Goal: Task Accomplishment & Management: Manage account settings

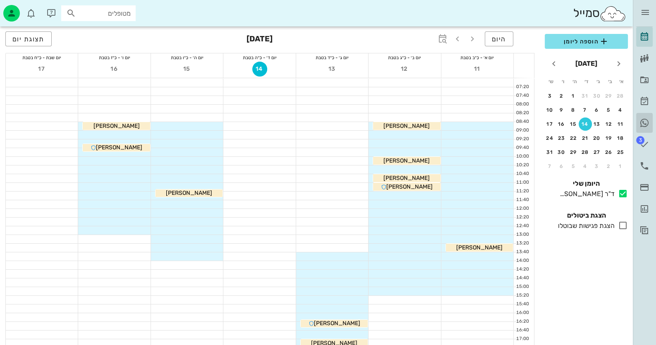
click at [641, 124] on icon at bounding box center [645, 123] width 10 height 10
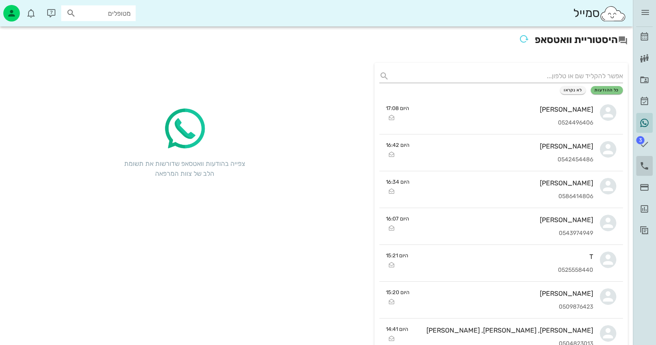
click at [641, 159] on link "יומן שיחות" at bounding box center [644, 166] width 17 height 20
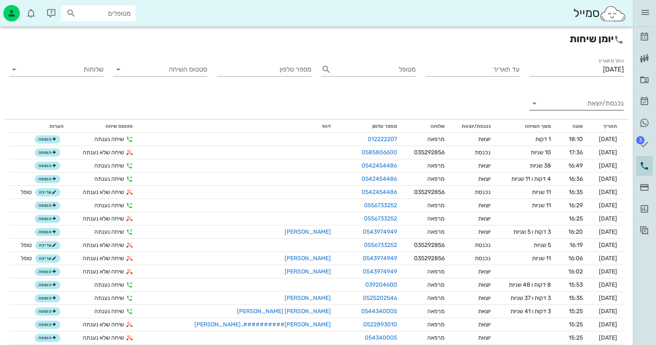
click at [604, 107] on input "נכנסת/יוצאת" at bounding box center [583, 103] width 81 height 13
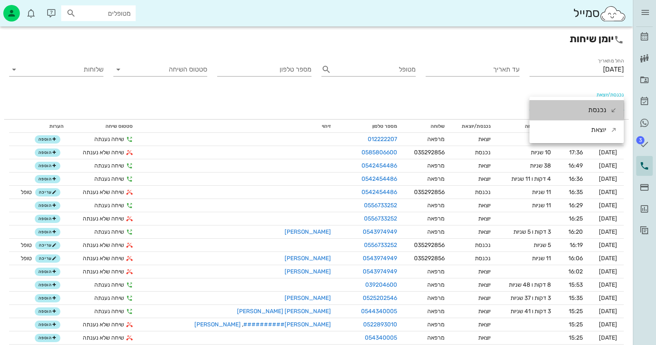
click at [604, 107] on div "נכנסת" at bounding box center [597, 110] width 18 height 20
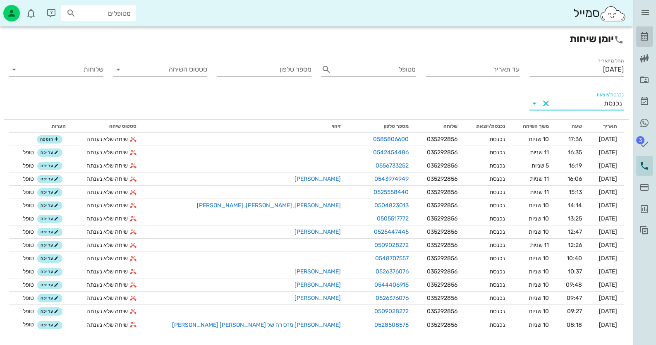
click at [641, 37] on icon at bounding box center [645, 37] width 10 height 10
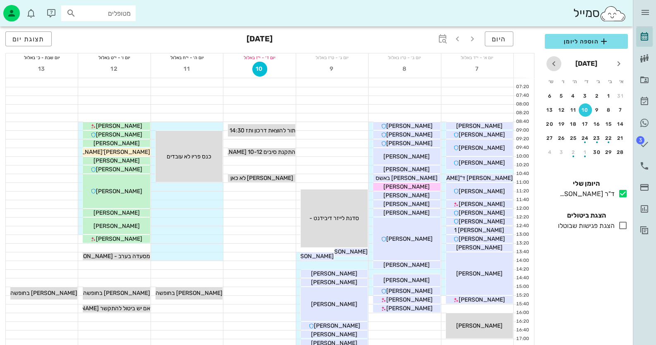
click at [557, 62] on icon "חודש הבא" at bounding box center [554, 64] width 10 height 10
click at [585, 128] on button "14" at bounding box center [585, 124] width 13 height 13
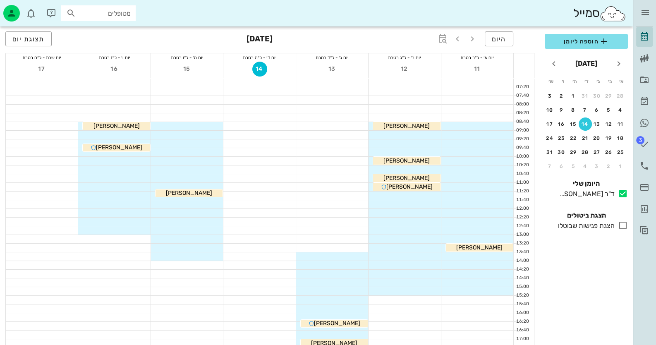
click at [276, 271] on div at bounding box center [259, 274] width 72 height 8
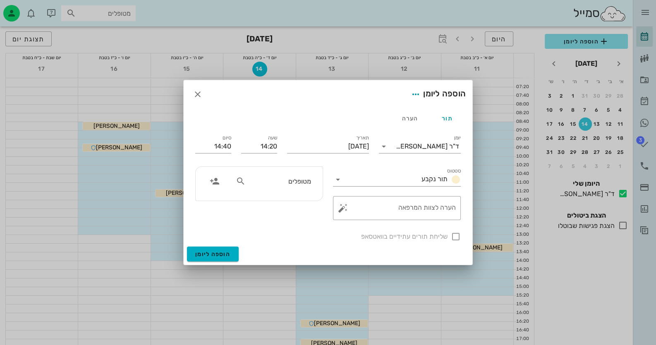
drag, startPoint x: 276, startPoint y: 271, endPoint x: 292, endPoint y: 234, distance: 39.9
click at [288, 239] on div "שליחת תורים עתידיים בוואטסאפ" at bounding box center [328, 236] width 276 height 22
click at [412, 113] on div "הערה" at bounding box center [409, 118] width 37 height 20
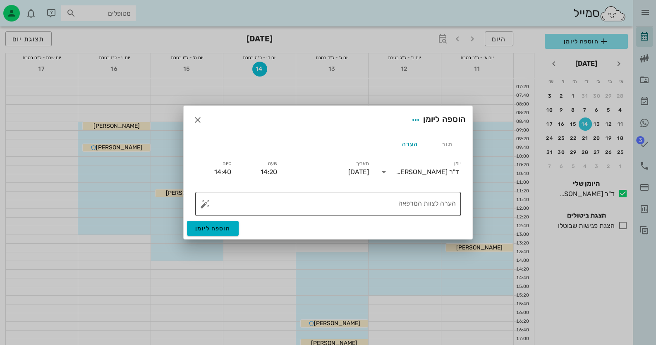
click at [443, 206] on textarea "הערה לצוות המרפאה" at bounding box center [331, 206] width 249 height 20
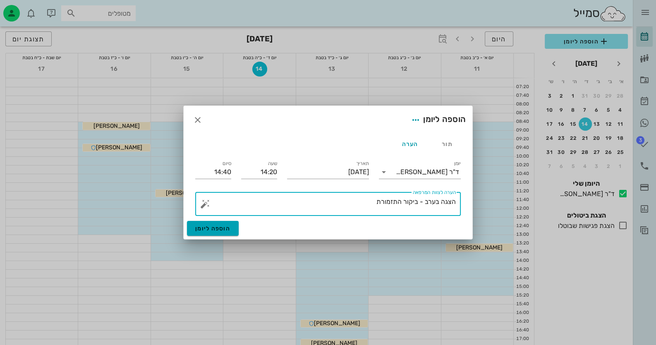
type textarea "הצגה בערב - ביקור התזמורת"
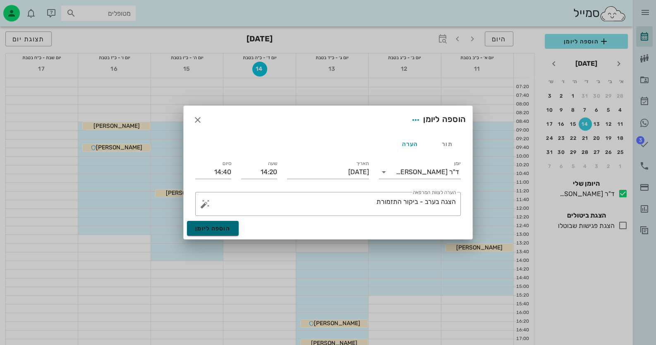
click at [215, 224] on button "הוספה ליומן" at bounding box center [213, 228] width 52 height 15
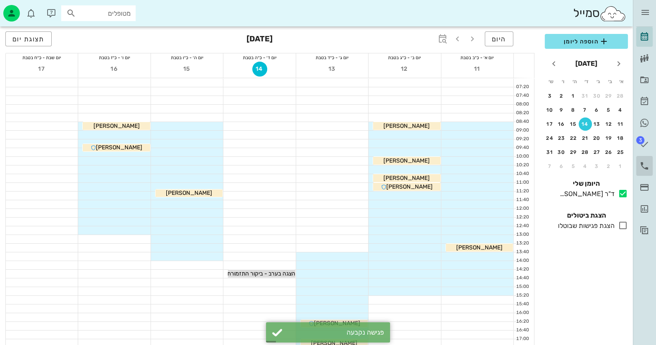
click at [641, 165] on icon at bounding box center [645, 166] width 10 height 10
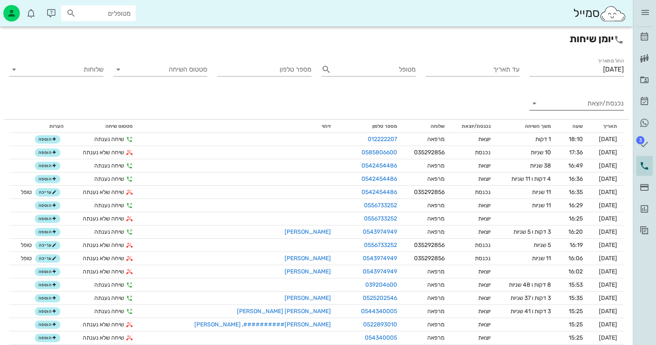
click at [602, 105] on input "נכנסת/יוצאת" at bounding box center [583, 103] width 81 height 13
click at [0, 0] on div "נכנסת" at bounding box center [0, 0] width 0 height 0
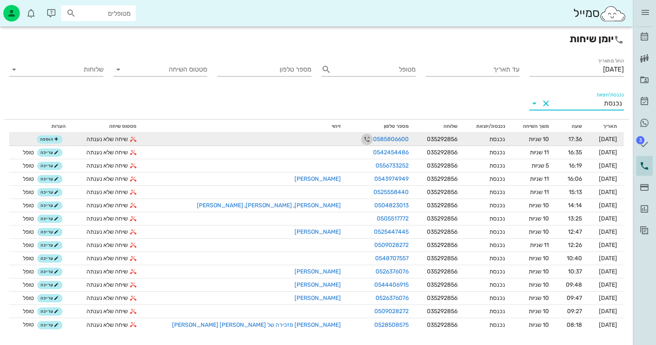
click at [362, 142] on icon "button" at bounding box center [367, 139] width 10 height 10
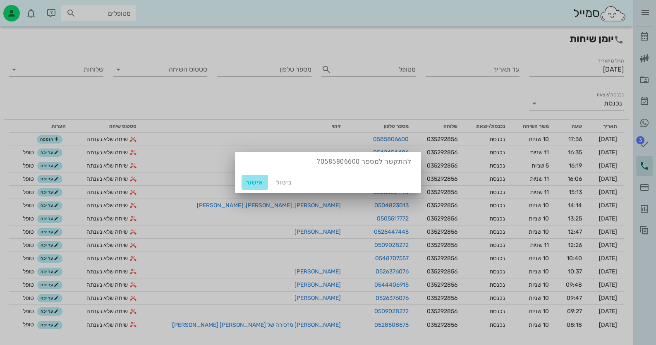
click at [257, 180] on span "אישור" at bounding box center [255, 182] width 20 height 7
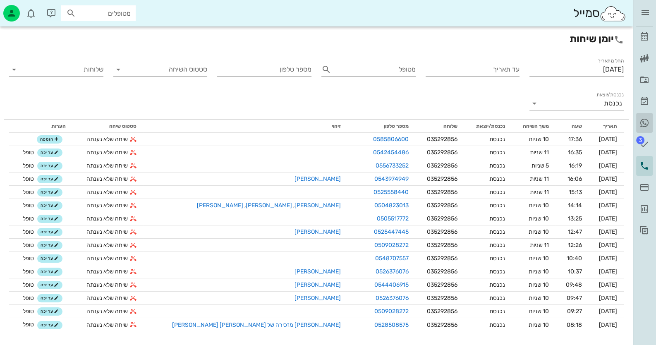
click at [645, 121] on icon at bounding box center [645, 123] width 10 height 10
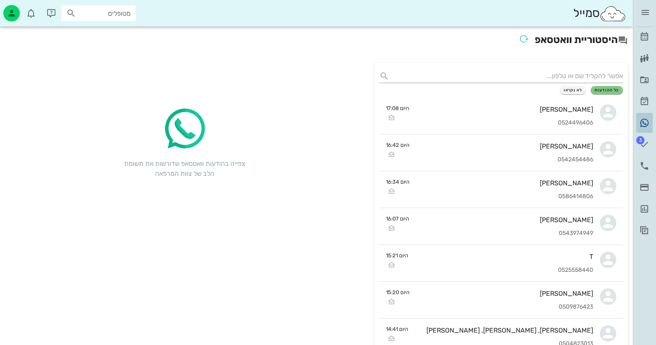
click at [642, 123] on icon at bounding box center [645, 123] width 10 height 10
click at [646, 164] on icon at bounding box center [645, 166] width 10 height 10
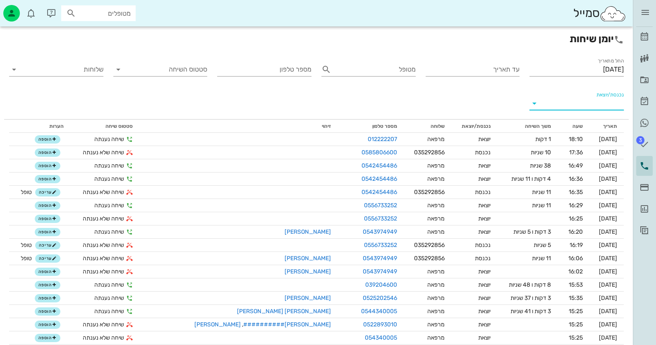
click at [599, 106] on input "נכנסת/יוצאת" at bounding box center [583, 103] width 81 height 13
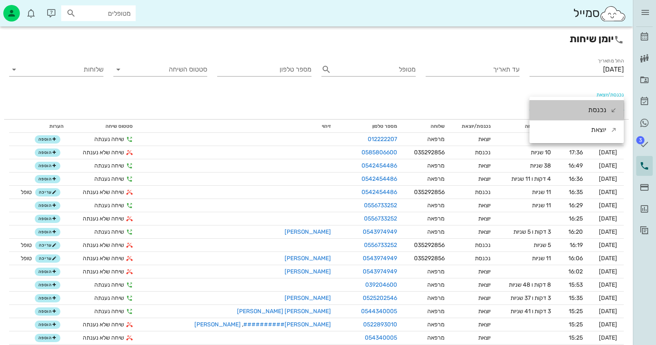
click at [599, 106] on div "נכנסת" at bounding box center [597, 110] width 18 height 20
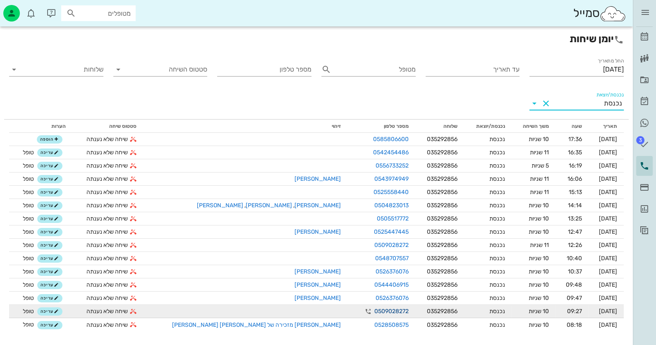
click at [374, 308] on link "0509028272" at bounding box center [391, 311] width 34 height 9
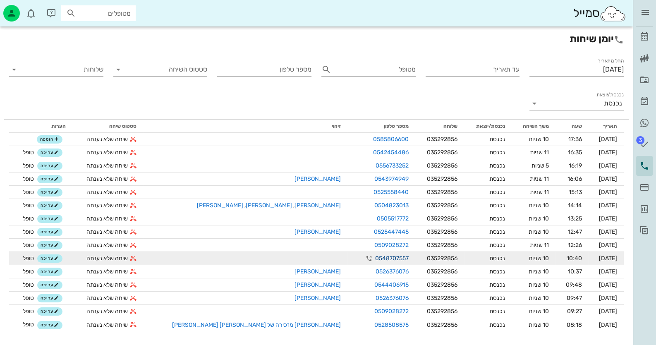
click at [375, 258] on link "0548707557" at bounding box center [392, 258] width 34 height 9
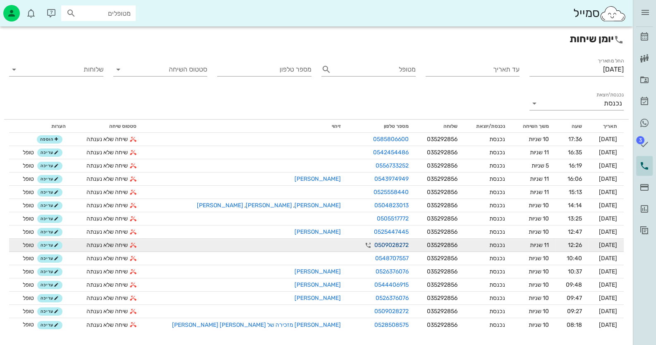
click at [374, 242] on link "0509028272" at bounding box center [391, 245] width 34 height 9
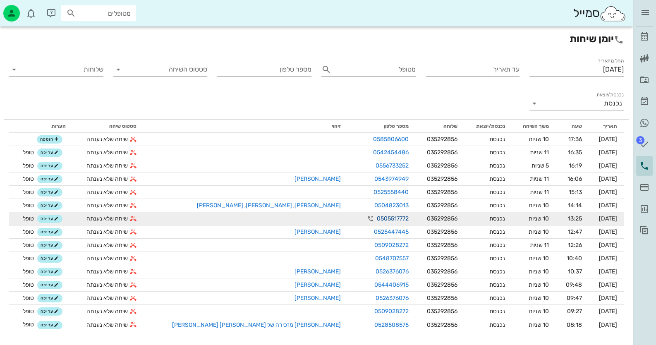
click at [377, 217] on link "0505517772" at bounding box center [393, 218] width 32 height 9
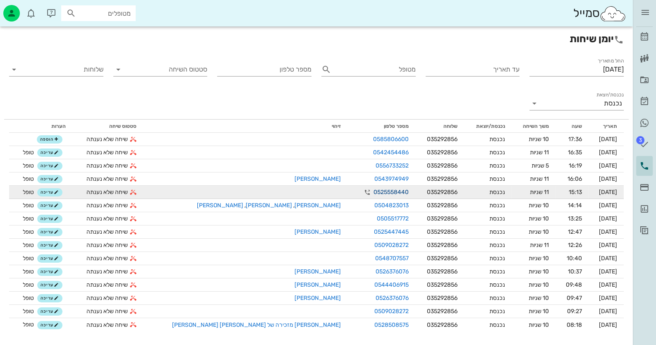
click at [373, 190] on link "0525558440" at bounding box center [390, 192] width 35 height 9
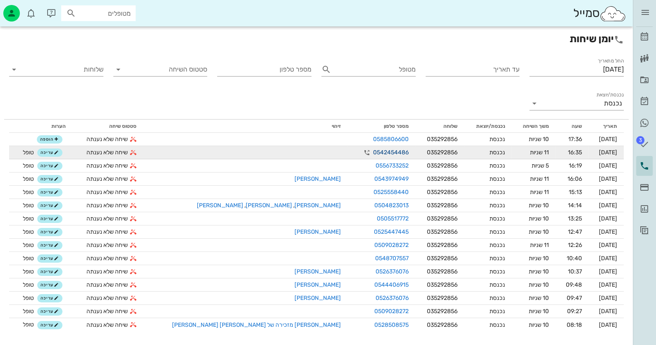
click at [373, 153] on link "0542454486" at bounding box center [391, 152] width 36 height 9
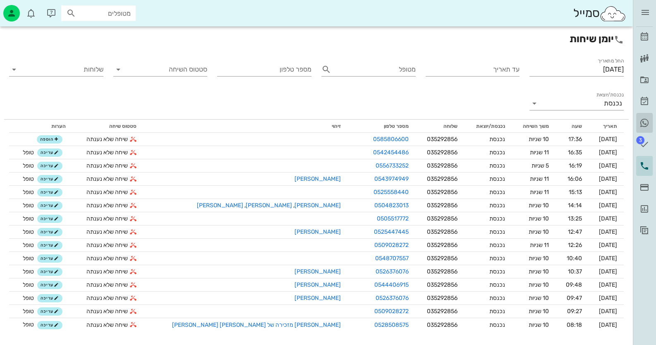
click at [648, 122] on icon at bounding box center [645, 123] width 10 height 10
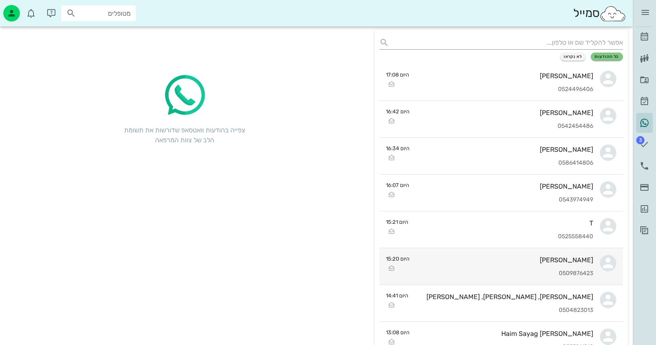
scroll to position [82, 0]
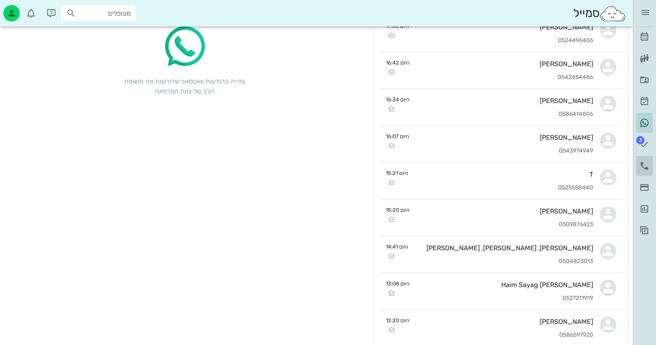
click at [643, 161] on icon at bounding box center [645, 166] width 10 height 10
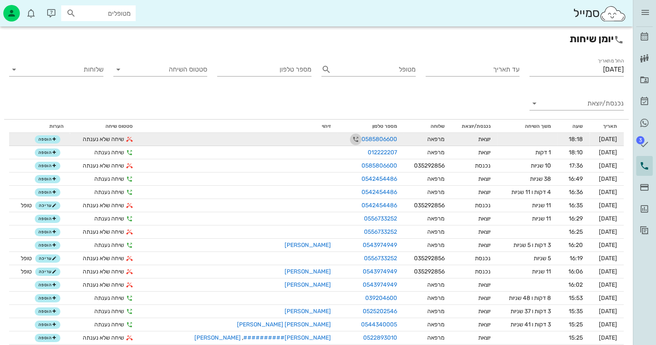
click at [351, 138] on icon "button" at bounding box center [356, 139] width 10 height 10
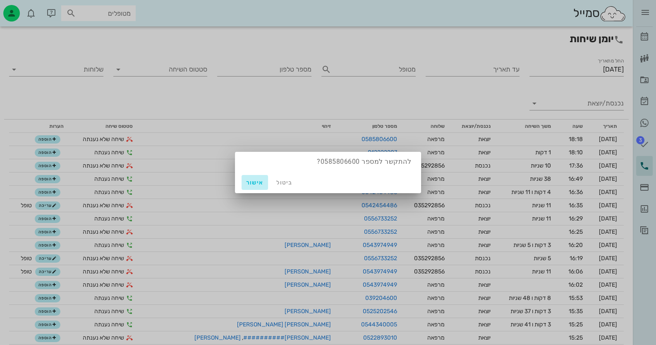
click at [252, 184] on span "אישור" at bounding box center [255, 182] width 20 height 7
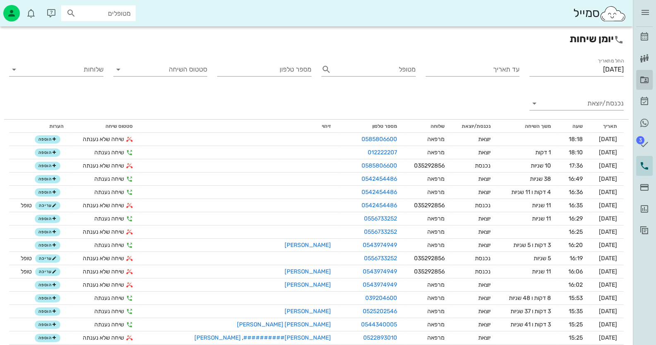
click at [646, 77] on icon at bounding box center [645, 80] width 10 height 10
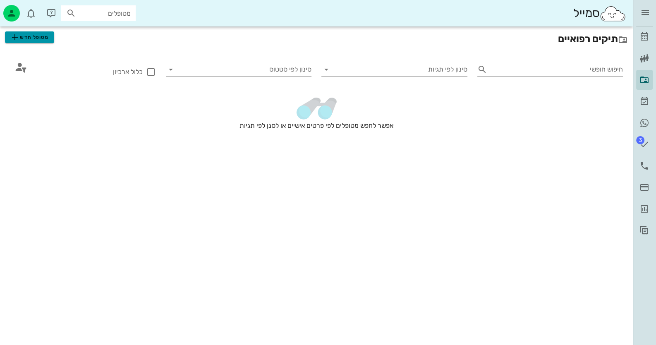
click at [45, 36] on span "מטופל חדש" at bounding box center [29, 37] width 39 height 10
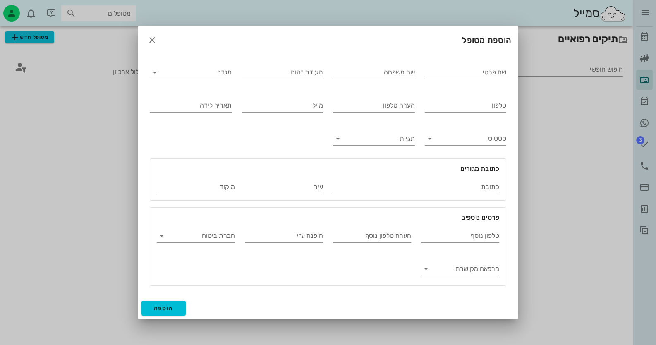
click at [491, 73] on input "שם פרטי" at bounding box center [466, 72] width 82 height 13
type input "רבקה"
type input "ביטון"
click at [314, 75] on input "תעודת זהות" at bounding box center [283, 72] width 82 height 13
type input "315427039"
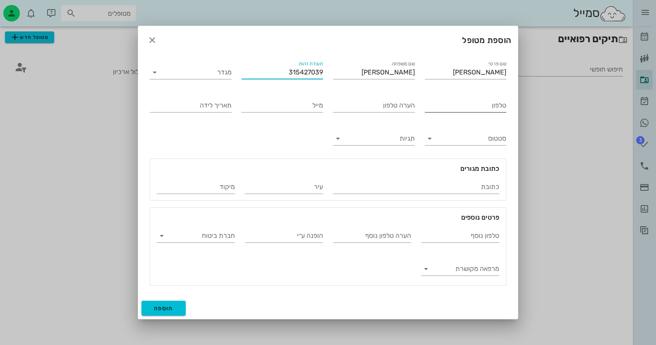
click at [492, 108] on input "טלפון" at bounding box center [466, 105] width 82 height 13
type input "0585806600"
click at [278, 106] on input "מייל" at bounding box center [283, 105] width 82 height 13
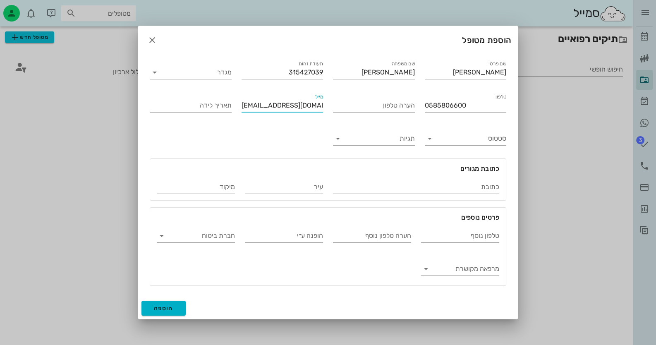
type input "rivki3321@gmail.com"
click at [172, 305] on span "הוספה" at bounding box center [163, 308] width 19 height 7
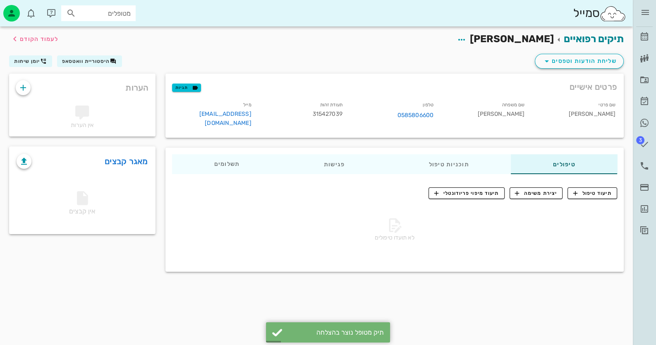
click at [325, 112] on span "315427039" at bounding box center [328, 113] width 30 height 7
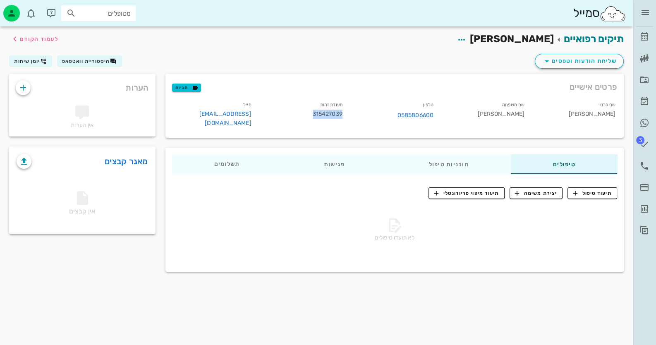
copy span "315427039"
click at [551, 190] on span "יצירת משימה" at bounding box center [536, 193] width 42 height 7
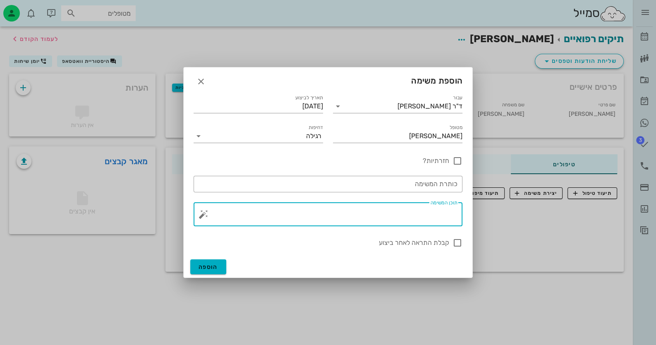
click at [424, 218] on textarea "תוכן המשימה" at bounding box center [331, 216] width 252 height 20
click at [204, 213] on button "button" at bounding box center [204, 214] width 10 height 10
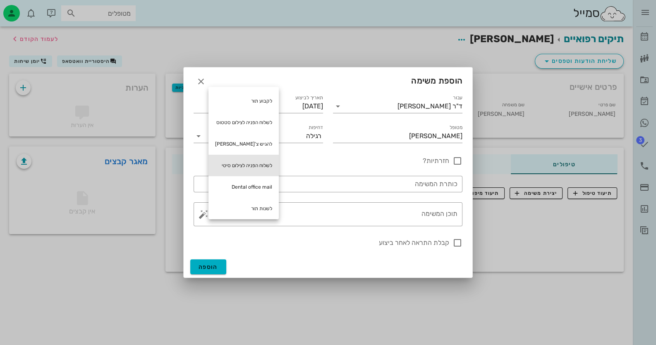
click at [253, 163] on div "לשלוח הפניה לצילום סיטי" at bounding box center [244, 166] width 70 height 22
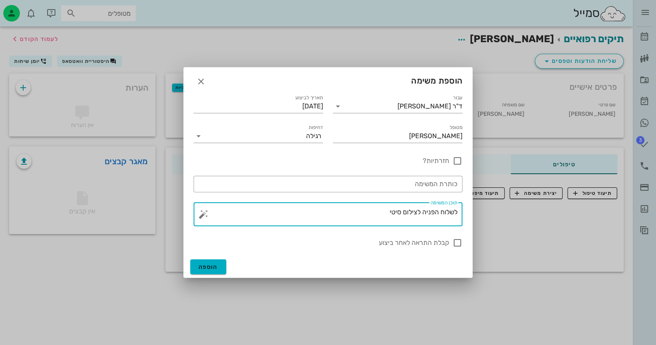
click at [391, 211] on textarea "לשלוח הפניה לצילום סיטי" at bounding box center [331, 216] width 252 height 20
type textarea "לשלוח הפניה לצילום סטטוס במייל"
click at [210, 262] on button "הוספה" at bounding box center [208, 266] width 36 height 15
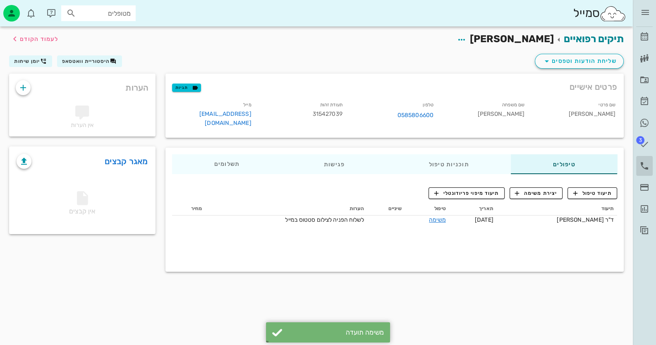
click at [643, 167] on icon at bounding box center [645, 166] width 10 height 10
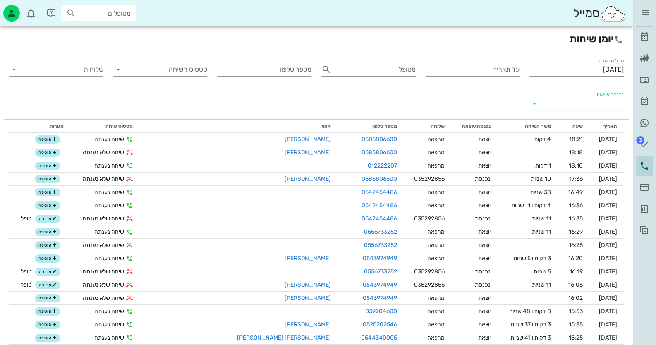
click at [590, 108] on input "נכנסת/יוצאת" at bounding box center [583, 103] width 81 height 13
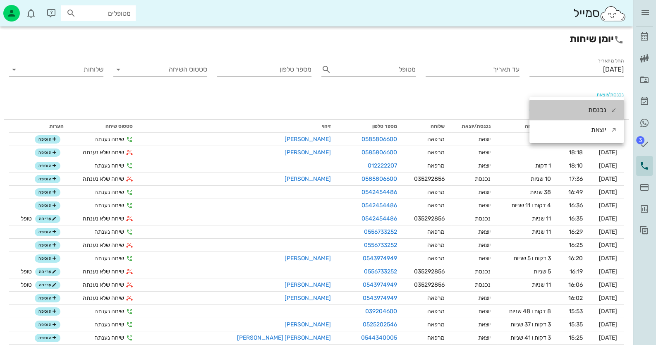
click at [590, 108] on div "נכנסת" at bounding box center [597, 110] width 18 height 20
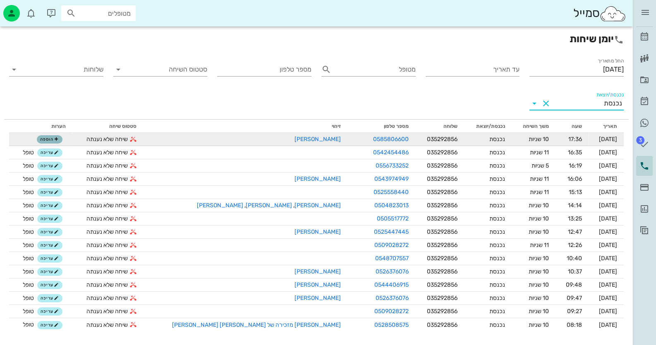
click at [58, 139] on span "הוספה" at bounding box center [49, 139] width 18 height 5
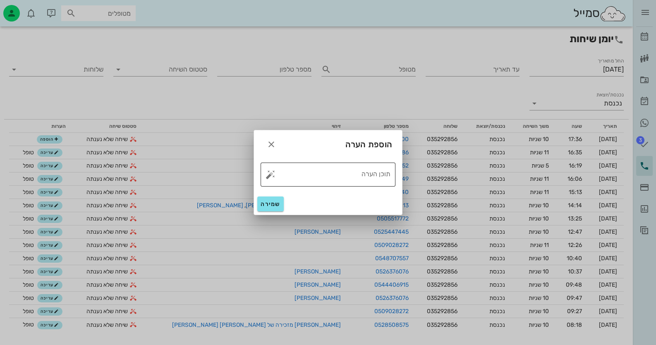
click at [271, 177] on button "button" at bounding box center [271, 175] width 10 height 10
click at [299, 169] on div "טופל" at bounding box center [307, 166] width 62 height 22
type textarea "טופל"
click at [271, 202] on span "שמירה" at bounding box center [271, 204] width 20 height 7
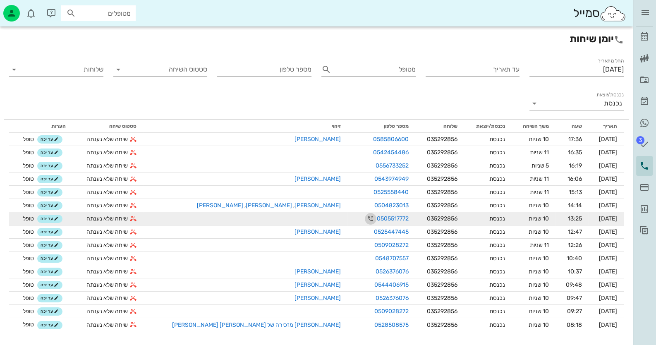
click at [366, 217] on icon "button" at bounding box center [371, 219] width 10 height 10
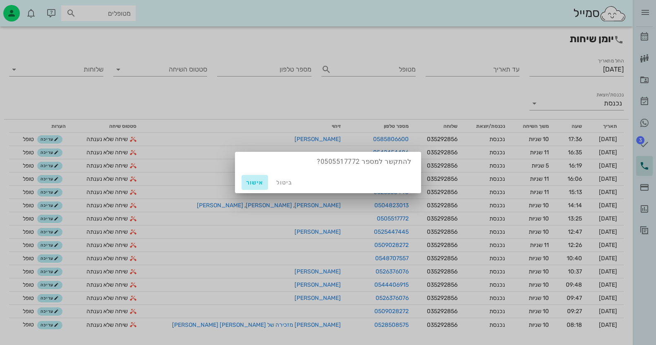
click at [261, 180] on span "אישור" at bounding box center [255, 182] width 20 height 7
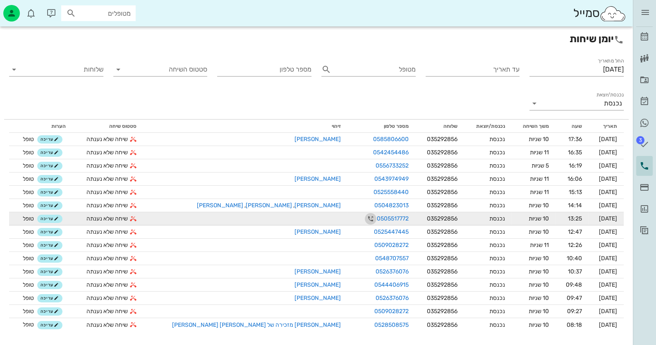
click at [366, 218] on icon "button" at bounding box center [371, 219] width 10 height 10
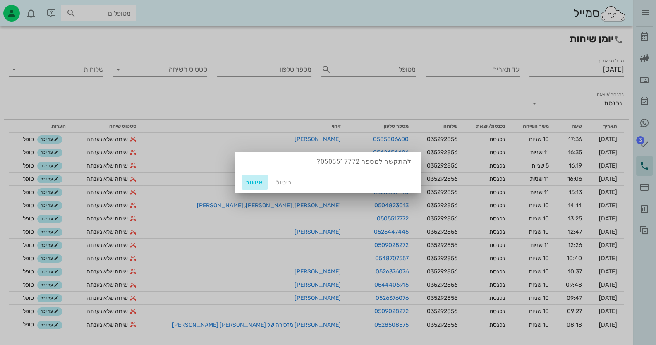
click at [259, 181] on span "אישור" at bounding box center [255, 182] width 20 height 7
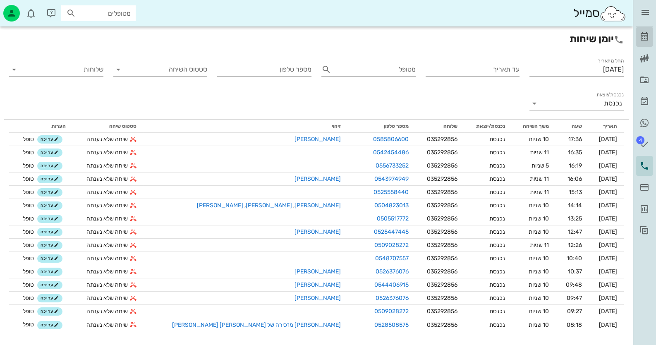
click at [648, 36] on icon at bounding box center [645, 37] width 10 height 10
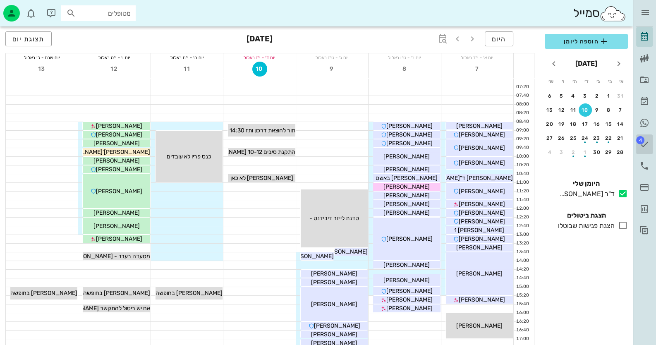
click at [646, 140] on icon at bounding box center [645, 144] width 10 height 10
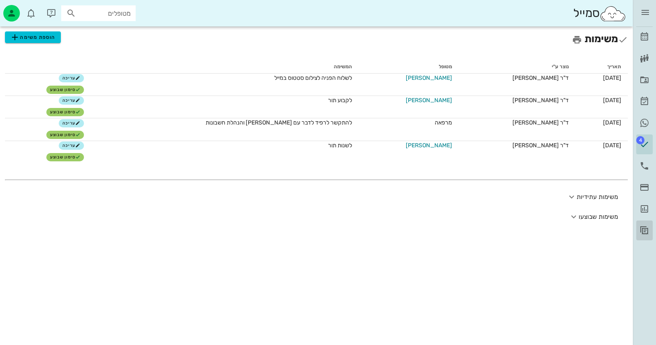
click at [644, 223] on link "הוצאות מרפאה" at bounding box center [644, 231] width 17 height 20
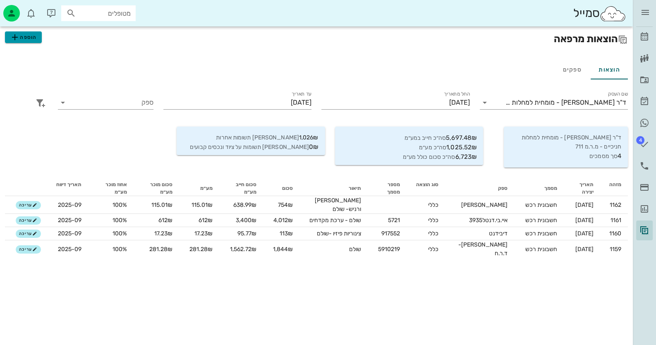
click at [23, 36] on span "הוספה" at bounding box center [23, 37] width 26 height 10
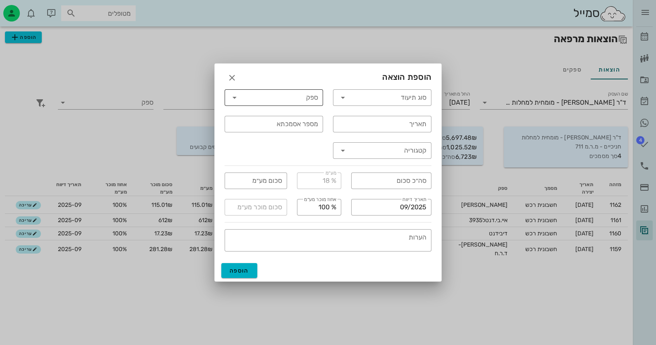
click at [283, 97] on input "ספק" at bounding box center [279, 97] width 77 height 13
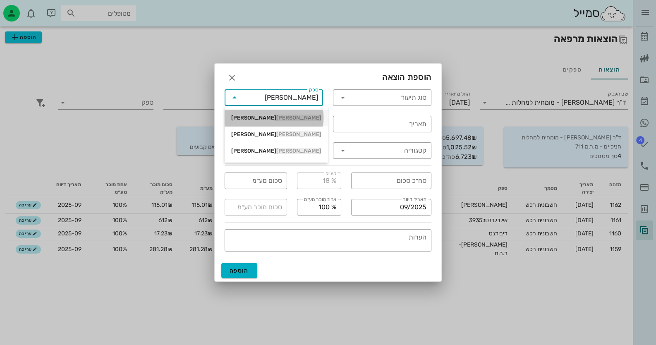
click at [300, 118] on div "[PERSON_NAME] [PERSON_NAME]" at bounding box center [276, 118] width 90 height 7
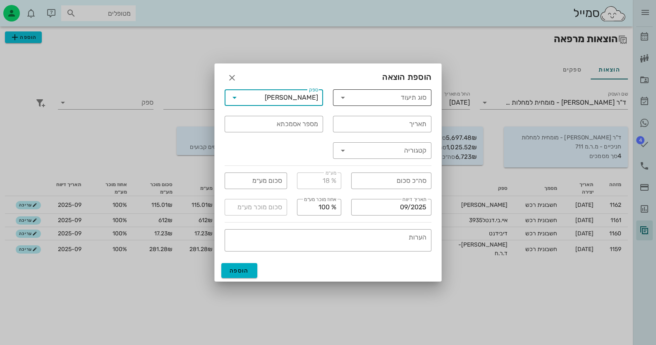
type input "[PERSON_NAME]"
click at [401, 96] on input "סוג תיעוד" at bounding box center [388, 97] width 77 height 13
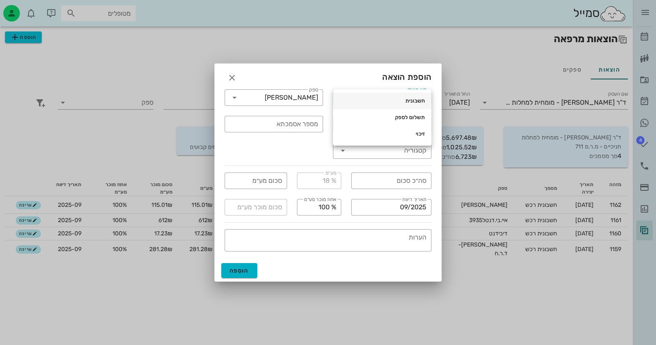
click at [402, 97] on div "חשבונית" at bounding box center [382, 100] width 85 height 13
click at [411, 124] on div "תאריך" at bounding box center [382, 124] width 89 height 17
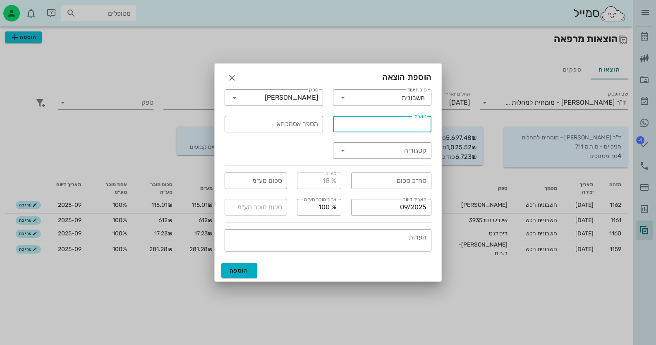
click at [412, 124] on input "תאריך" at bounding box center [382, 124] width 89 height 13
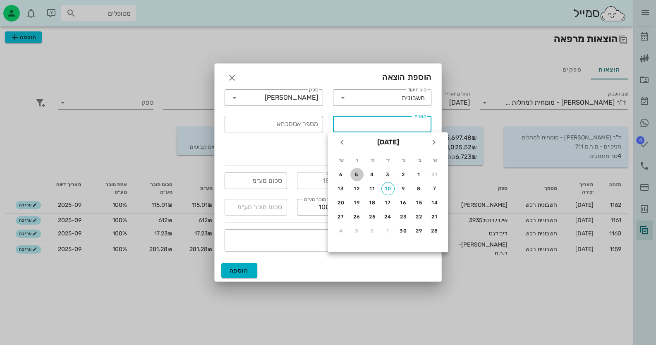
click at [355, 175] on div "5" at bounding box center [356, 175] width 13 height 6
type input "[DATE]"
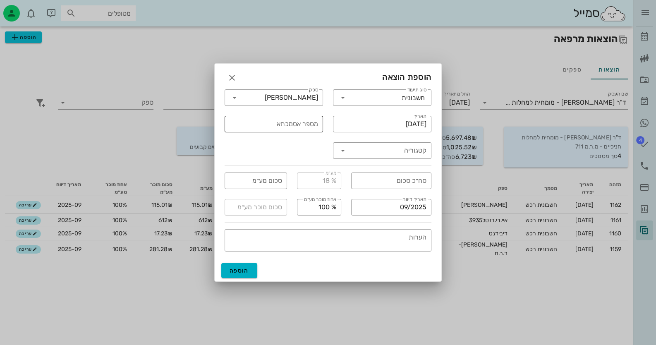
click at [300, 127] on input "מספר אסמכתא" at bounding box center [274, 124] width 89 height 13
type input "1876"
click at [410, 153] on input "קטגוריה" at bounding box center [388, 150] width 77 height 13
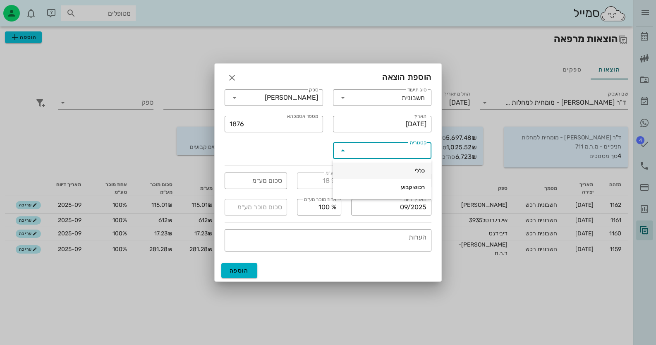
click at [416, 170] on div "כללי" at bounding box center [382, 171] width 85 height 7
type input "כללי"
click at [413, 182] on input "סה״כ סכום" at bounding box center [391, 180] width 70 height 13
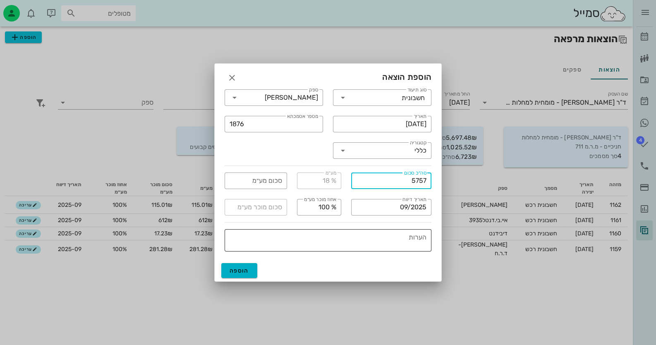
type input "5757"
type input "878.18"
click at [411, 236] on textarea "הערות" at bounding box center [326, 242] width 202 height 20
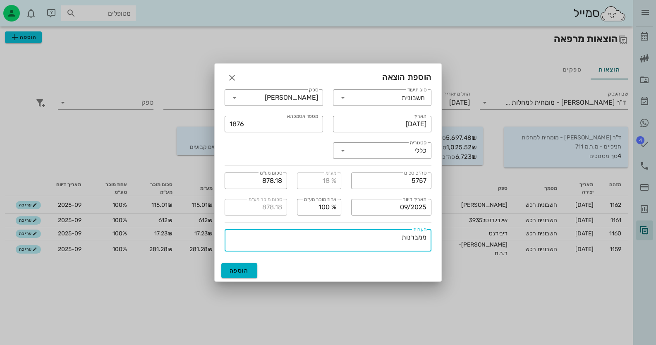
click at [426, 238] on textarea "ממברנות" at bounding box center [326, 242] width 202 height 20
type textarea "שולם -ממברנות"
click at [244, 269] on span "הוספה" at bounding box center [239, 270] width 19 height 7
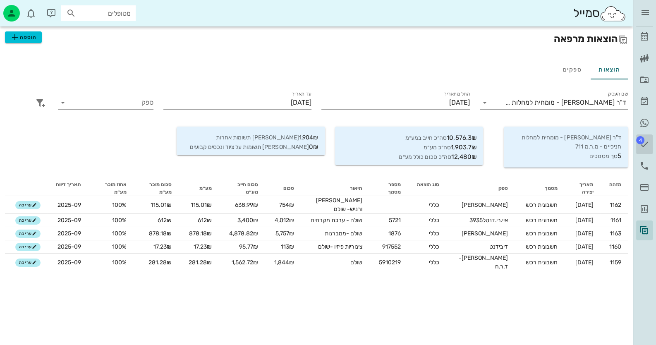
click at [649, 134] on link "4 משימות" at bounding box center [644, 144] width 17 height 20
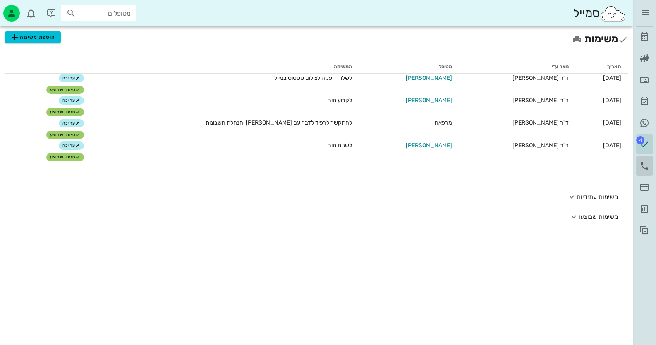
click at [640, 159] on link "יומן שיחות" at bounding box center [644, 166] width 17 height 20
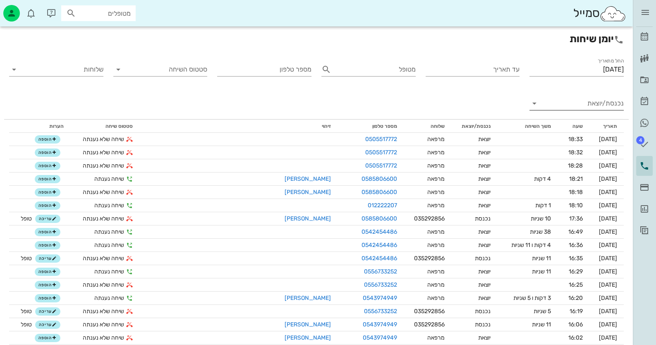
click at [618, 106] on input "נכנסת/יוצאת" at bounding box center [583, 103] width 81 height 13
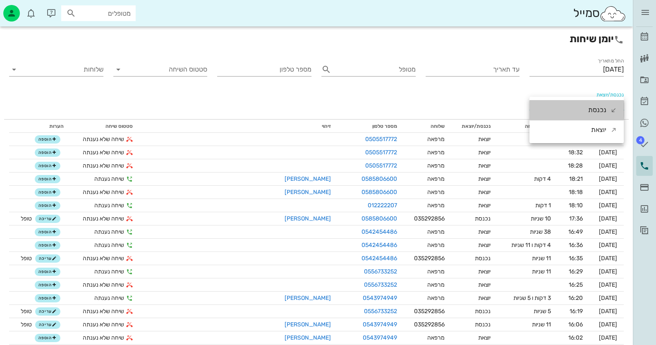
click at [618, 106] on div "נכנסת" at bounding box center [577, 110] width 94 height 20
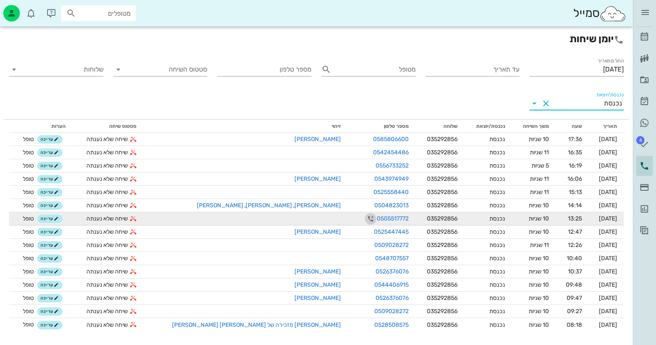
click at [366, 217] on icon "button" at bounding box center [371, 219] width 10 height 10
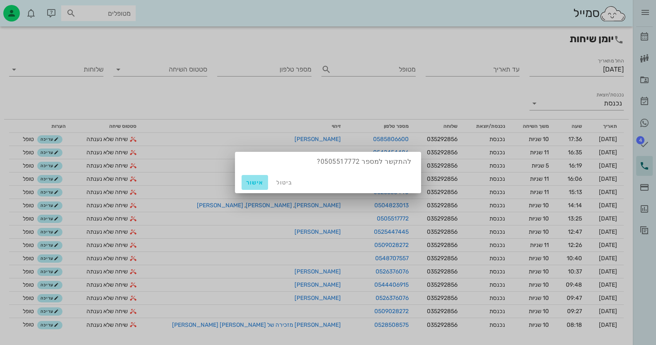
click at [252, 178] on button "אישור" at bounding box center [255, 182] width 26 height 15
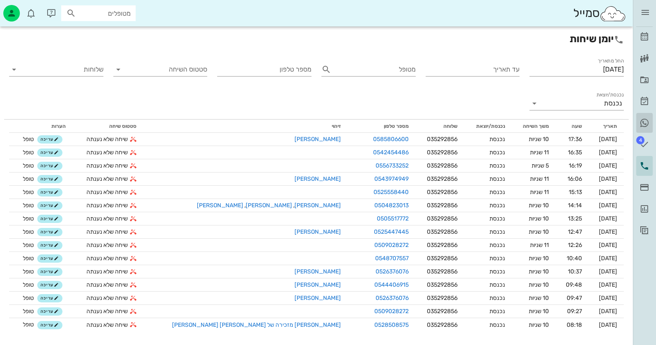
click at [650, 122] on link "היסטוריית וואטסאפ" at bounding box center [644, 123] width 17 height 20
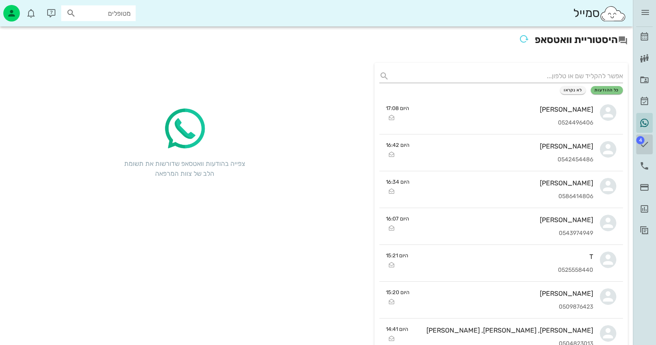
click at [642, 140] on span "4" at bounding box center [640, 140] width 8 height 8
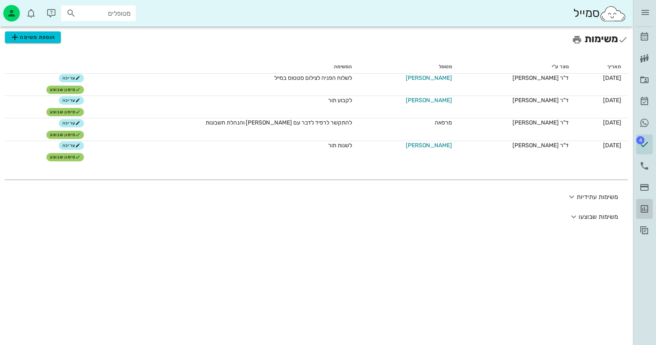
click at [642, 210] on icon at bounding box center [645, 209] width 10 height 10
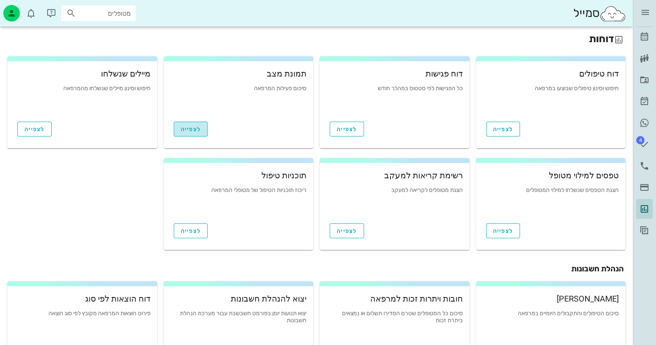
click at [186, 132] on link "לצפייה" at bounding box center [191, 129] width 34 height 15
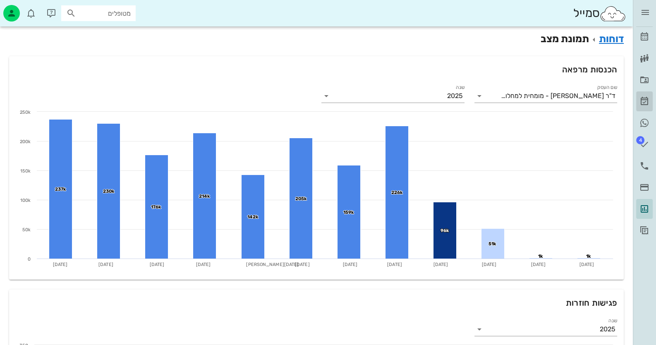
click at [649, 103] on icon at bounding box center [645, 101] width 10 height 10
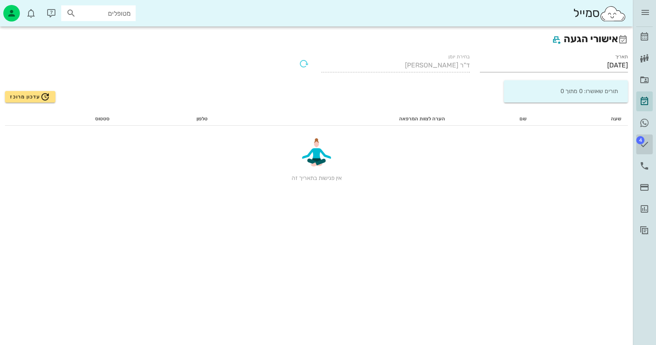
click at [642, 140] on span "4" at bounding box center [640, 140] width 8 height 8
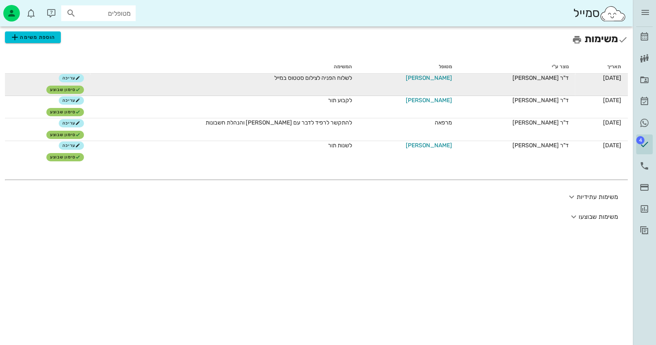
click at [431, 76] on span "[PERSON_NAME]" at bounding box center [429, 78] width 46 height 9
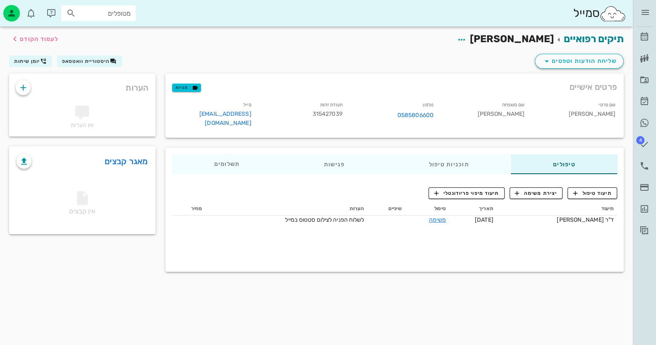
click at [335, 115] on span "315427039" at bounding box center [328, 113] width 30 height 7
copy span "315427039"
click at [120, 16] on input "מטופלים" at bounding box center [104, 13] width 53 height 11
drag, startPoint x: 87, startPoint y: 12, endPoint x: 157, endPoint y: 17, distance: 70.5
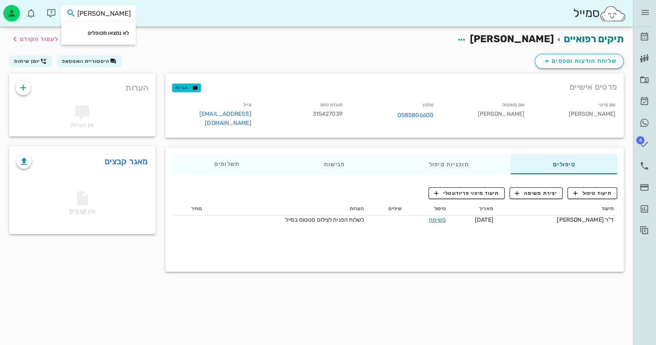
click at [157, 17] on div "סמייל דור לב" at bounding box center [316, 13] width 633 height 26
type input "0504302003"
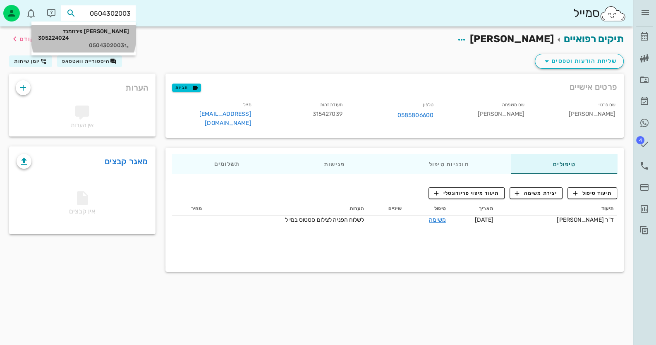
click at [118, 32] on div "דור פירוזמנד 305224024" at bounding box center [83, 34] width 91 height 13
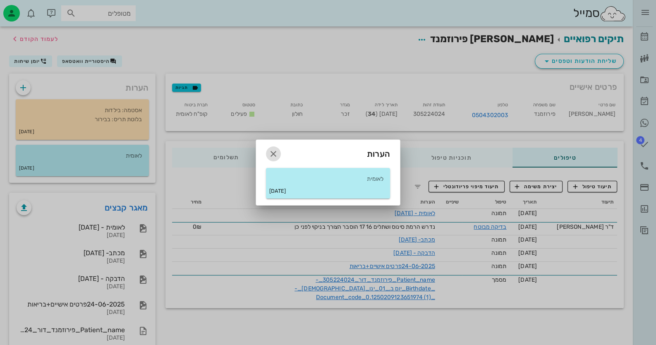
click at [272, 155] on icon "button" at bounding box center [274, 154] width 10 height 10
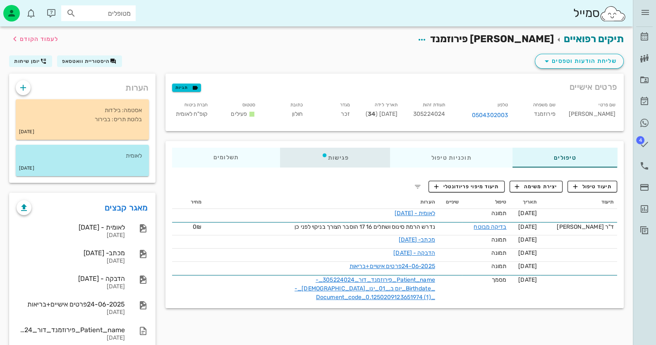
click at [330, 159] on div "פגישות" at bounding box center [335, 158] width 110 height 20
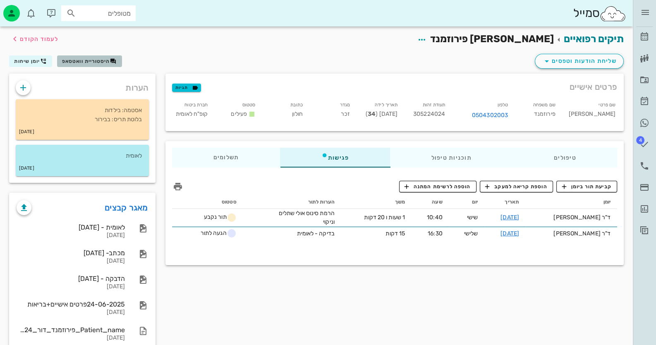
click at [96, 59] on span "היסטוריית וואטסאפ" at bounding box center [86, 61] width 48 height 6
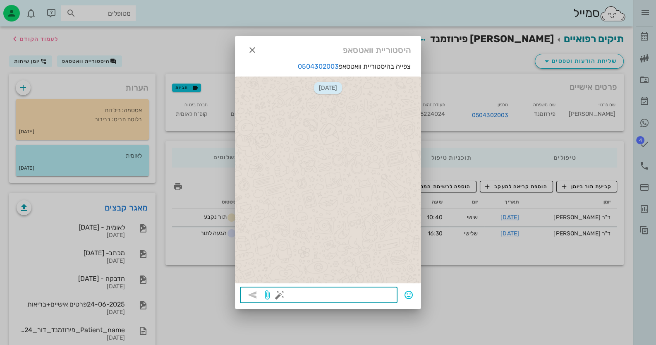
click at [383, 300] on textarea at bounding box center [336, 295] width 111 height 13
type textarea "אני מבינה שאתה רוצה לשנות את התור"
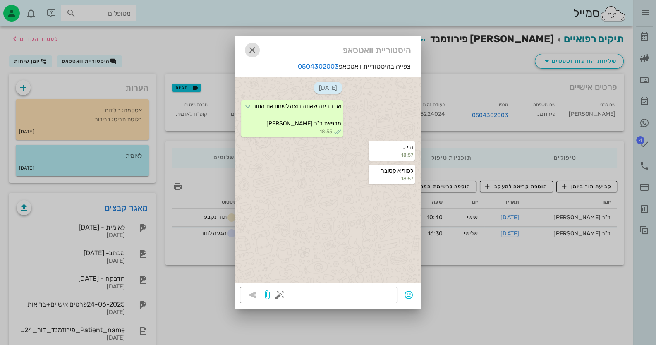
click at [255, 50] on icon "button" at bounding box center [252, 50] width 10 height 10
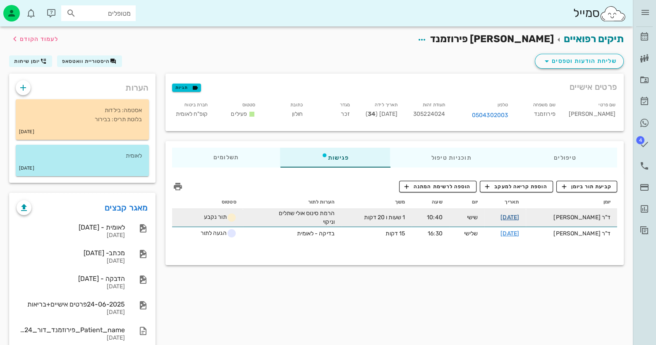
click at [519, 219] on link "26-09-2025" at bounding box center [510, 217] width 19 height 7
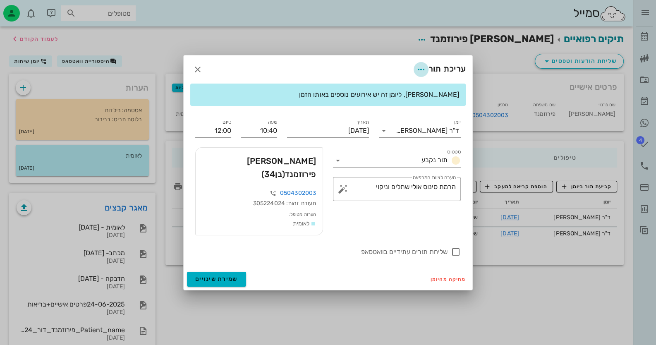
click at [417, 74] on icon "button" at bounding box center [421, 70] width 10 height 10
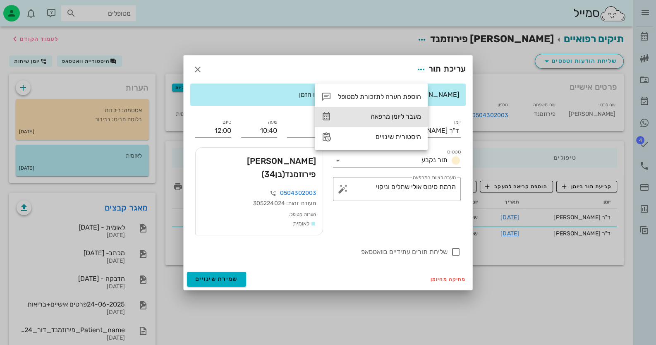
click at [393, 118] on div "מעבר ליומן מרפאה" at bounding box center [379, 117] width 83 height 8
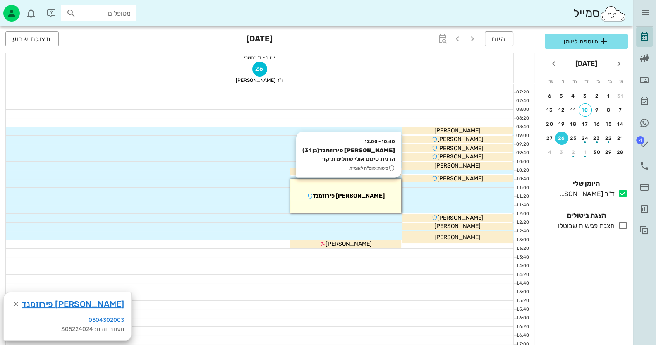
click at [358, 211] on div "10:40 - 12:00 דור פירוזמנד (בן 34 ) הרמת סינוס אולי שתלים וניקוי ביטוח: קופ"ח ל…" at bounding box center [345, 196] width 111 height 34
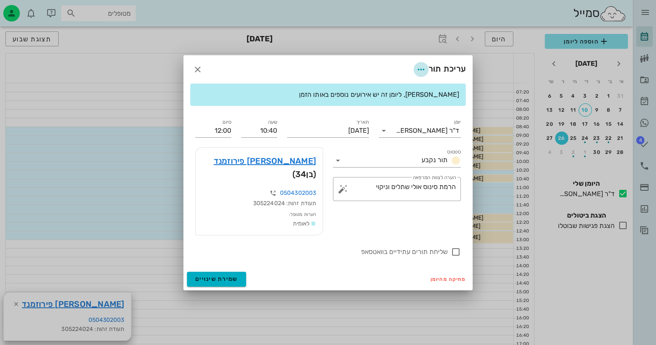
click at [421, 74] on icon "button" at bounding box center [421, 70] width 10 height 10
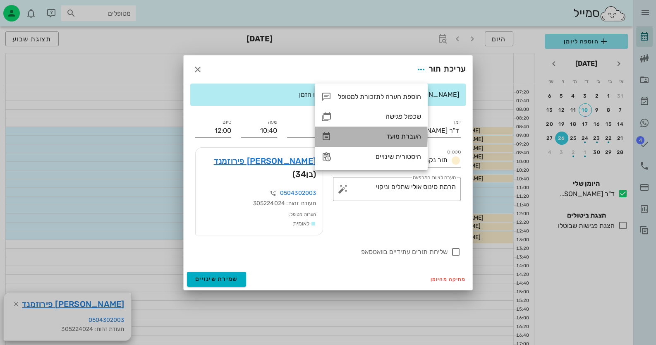
click at [401, 141] on div "העברת מועד" at bounding box center [371, 137] width 113 height 20
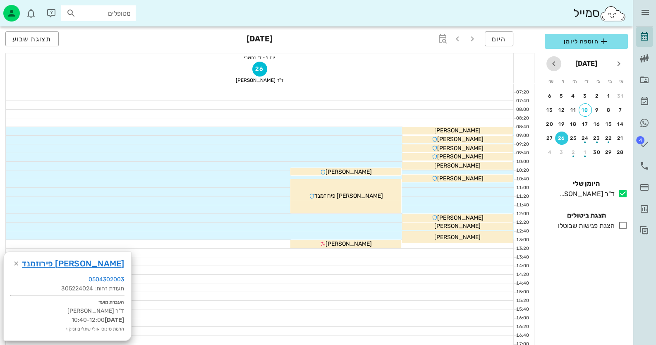
click at [547, 62] on span "חודש הבא" at bounding box center [554, 64] width 15 height 10
click at [617, 151] on div "26" at bounding box center [620, 152] width 13 height 6
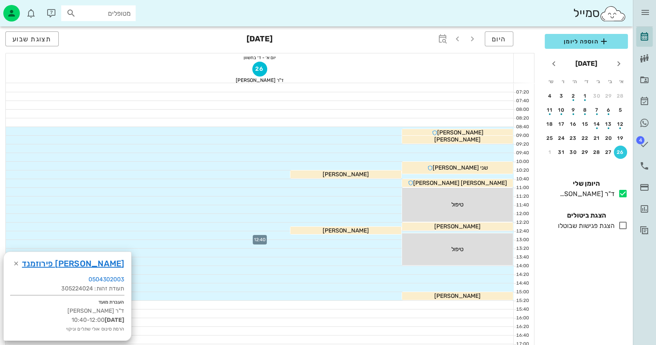
click at [396, 236] on div at bounding box center [260, 235] width 508 height 8
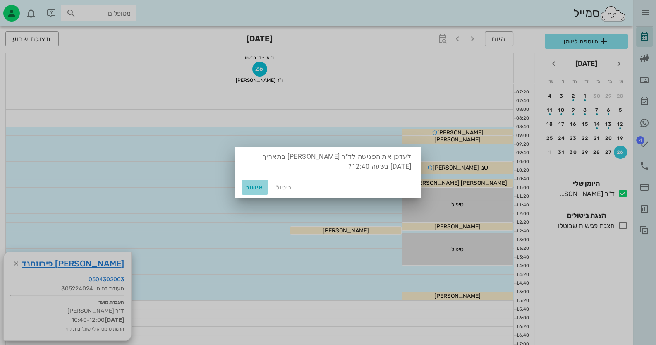
click at [248, 182] on button "אישור" at bounding box center [255, 187] width 26 height 15
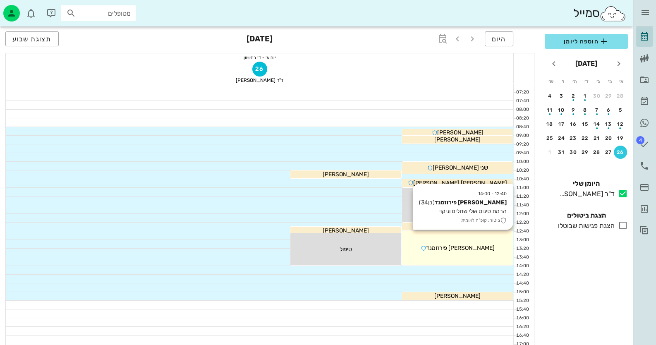
click at [496, 248] on div "דור פירוזמנד" at bounding box center [457, 248] width 111 height 9
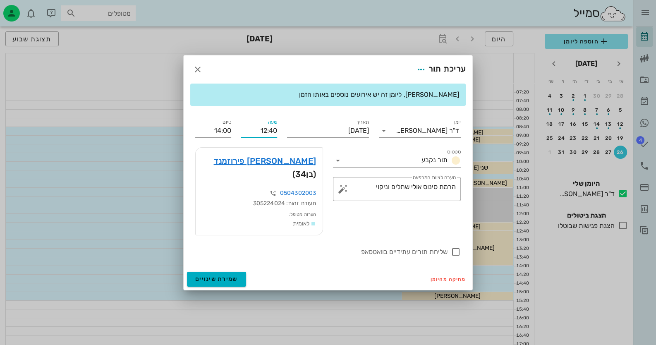
drag, startPoint x: 277, startPoint y: 136, endPoint x: 254, endPoint y: 135, distance: 22.8
click at [254, 135] on input "12:40" at bounding box center [259, 130] width 36 height 13
type input "13:00"
type input "14:20"
click at [262, 197] on div "13:00" at bounding box center [259, 199] width 23 height 7
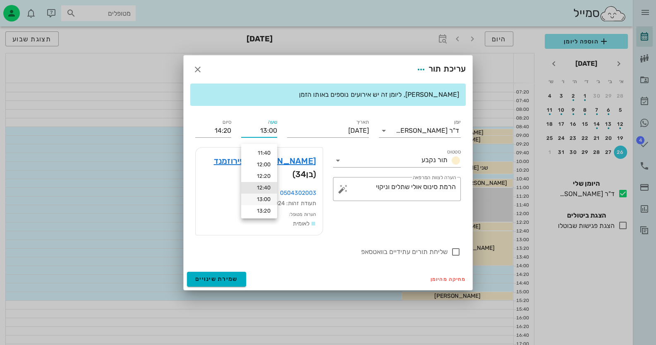
type input "13:20"
type input "14:40"
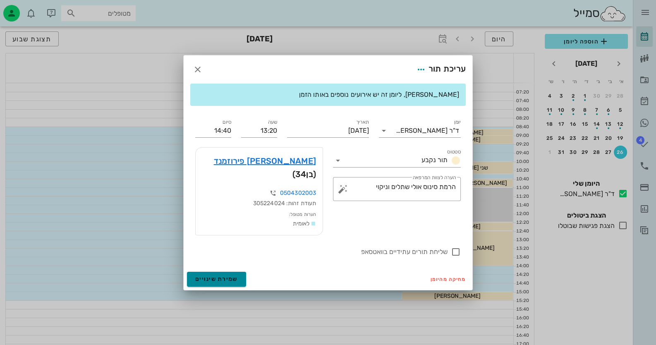
click at [210, 276] on span "שמירת שינויים" at bounding box center [216, 279] width 43 height 7
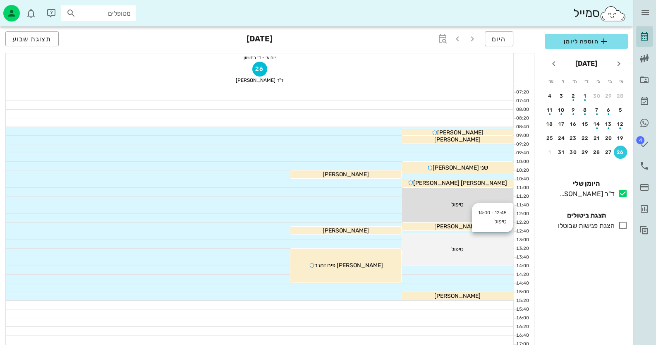
click at [457, 241] on div "12:45 - 14:00 טיפול טיפול" at bounding box center [457, 249] width 111 height 32
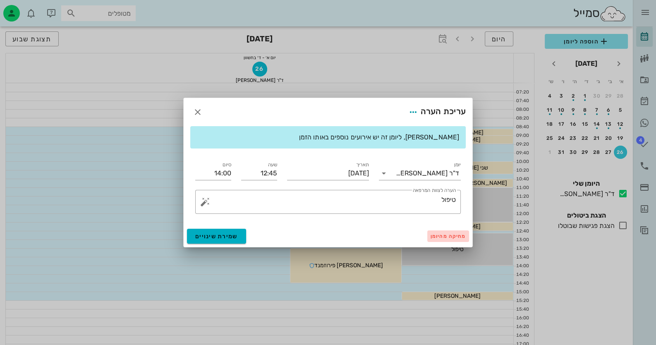
click at [445, 235] on span "מחיקה מהיומן" at bounding box center [448, 236] width 35 height 6
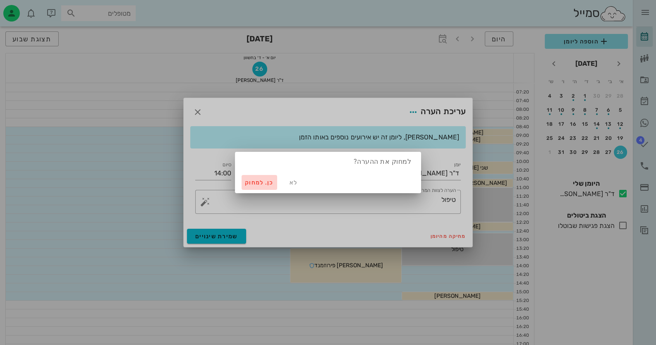
click at [260, 184] on span "כן. למחוק" at bounding box center [259, 182] width 29 height 7
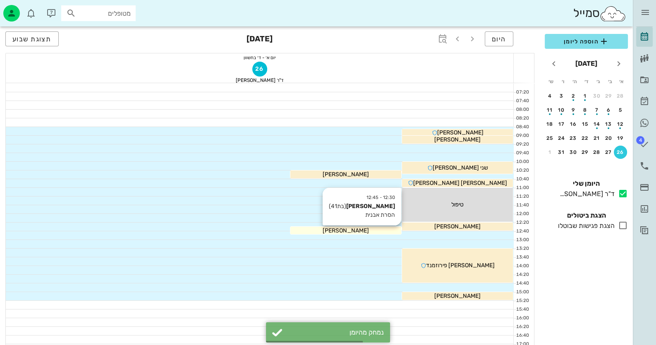
click at [379, 226] on div "אבלינה דוידוב" at bounding box center [345, 230] width 111 height 9
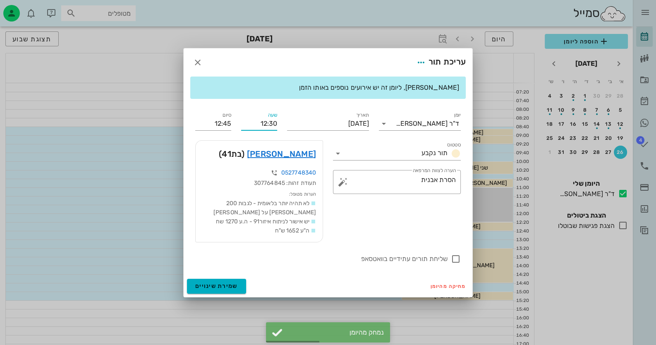
click at [271, 124] on input "12:30" at bounding box center [259, 123] width 36 height 13
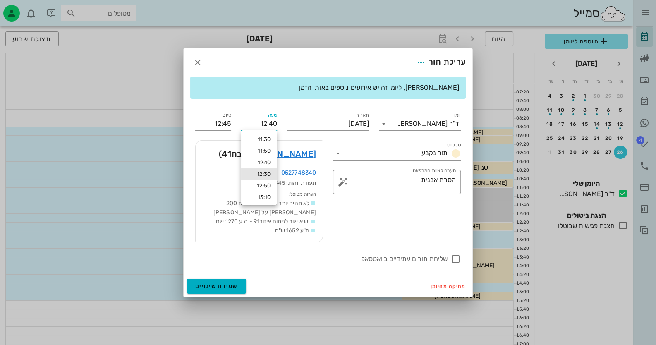
click at [274, 123] on input "12:40" at bounding box center [259, 123] width 36 height 13
type input "12:40"
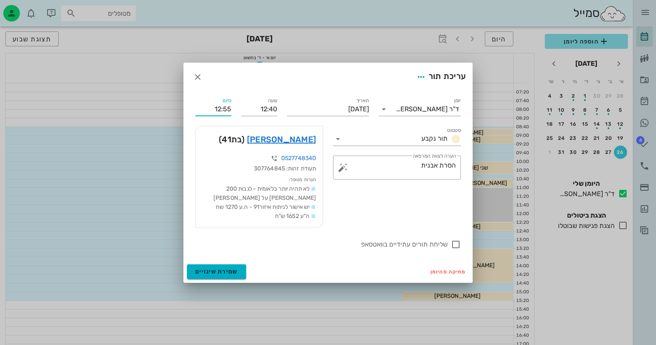
drag, startPoint x: 230, startPoint y: 123, endPoint x: 208, endPoint y: 123, distance: 21.5
click at [208, 123] on div "יומן ד"ר חיה מאיר סטטוס תור נקבע תאריך יום ראשון, 26 באוקטובר 2025 שעה 12:40 סי…" at bounding box center [328, 172] width 276 height 163
type input "13:00"
click at [234, 271] on span "שמירת שינויים" at bounding box center [216, 271] width 43 height 7
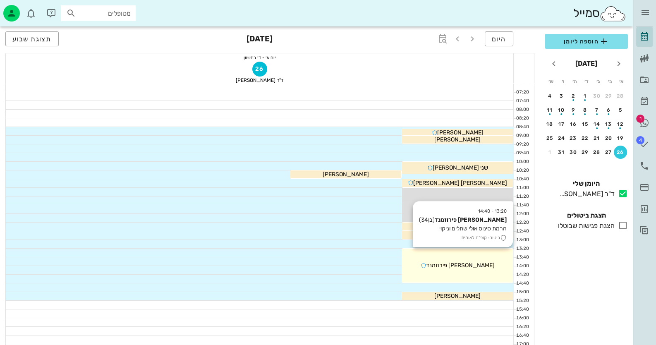
click at [495, 249] on div "13:20 - 14:40 דור פירוזמנד (בן 34 ) הרמת סינוס אולי שתלים וניקוי ביטוח: קופ"ח ל…" at bounding box center [457, 266] width 111 height 34
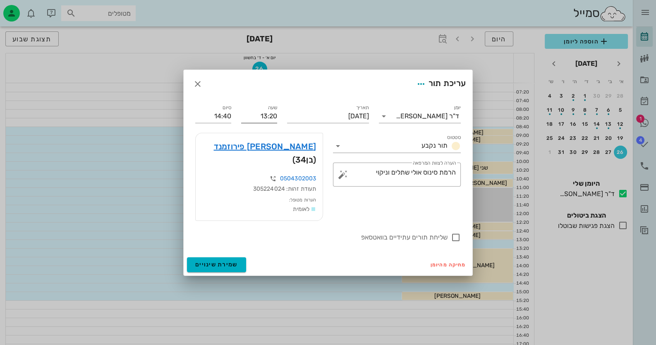
click at [274, 122] on div "שעה 13:20" at bounding box center [259, 113] width 46 height 30
drag, startPoint x: 276, startPoint y: 122, endPoint x: 270, endPoint y: 122, distance: 6.2
click at [270, 122] on input "13:20" at bounding box center [259, 116] width 36 height 13
click at [271, 122] on input "13:00" at bounding box center [259, 116] width 36 height 13
type input "13:00"
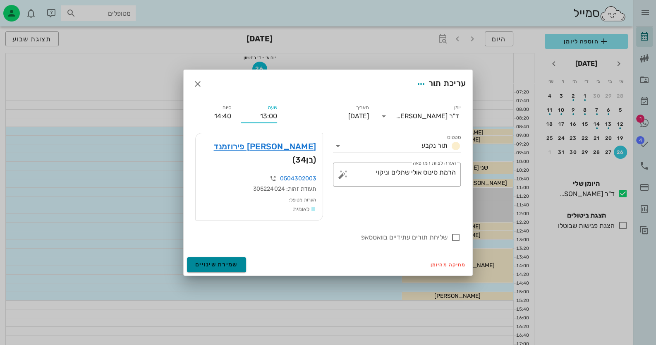
type input "14:20"
click at [225, 257] on button "שמירת שינויים" at bounding box center [216, 264] width 59 height 15
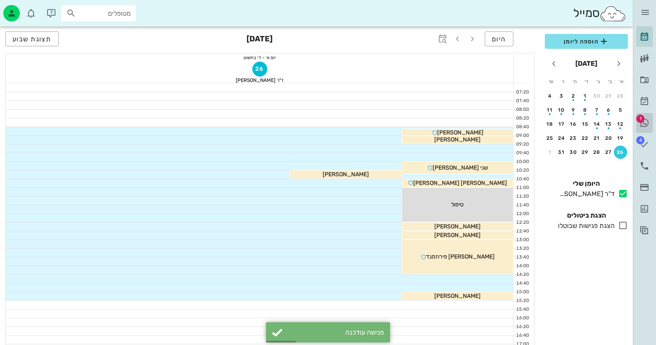
click at [643, 124] on icon at bounding box center [645, 123] width 10 height 10
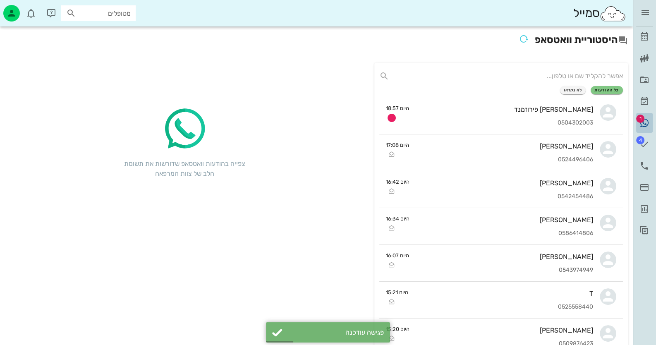
click at [643, 124] on icon at bounding box center [645, 123] width 10 height 10
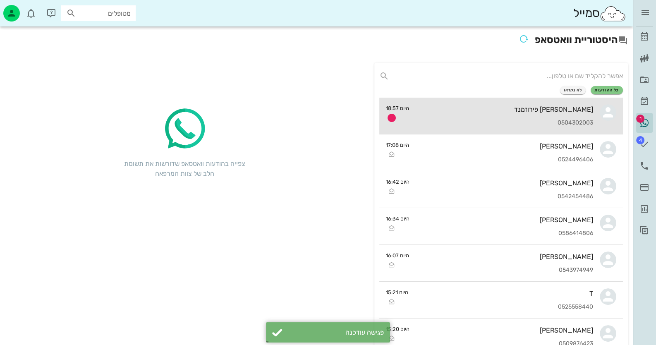
click at [572, 115] on div "דור פירוזמנד 0504302003" at bounding box center [505, 116] width 178 height 36
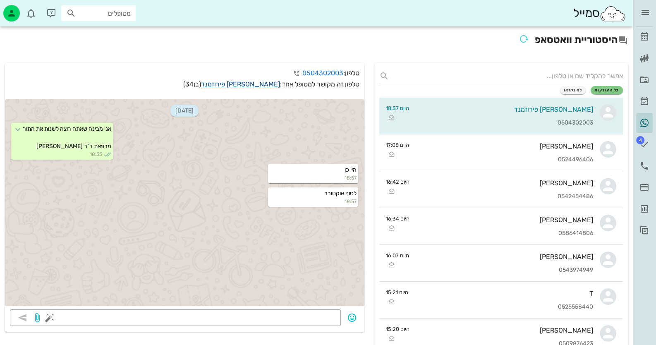
click at [264, 86] on link "דור פירוזמנד" at bounding box center [240, 84] width 79 height 8
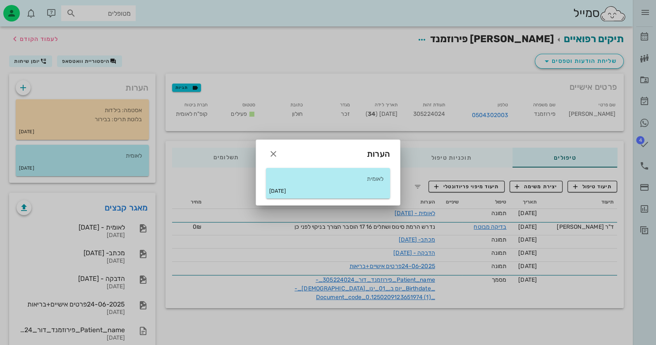
click at [608, 58] on div at bounding box center [328, 172] width 656 height 345
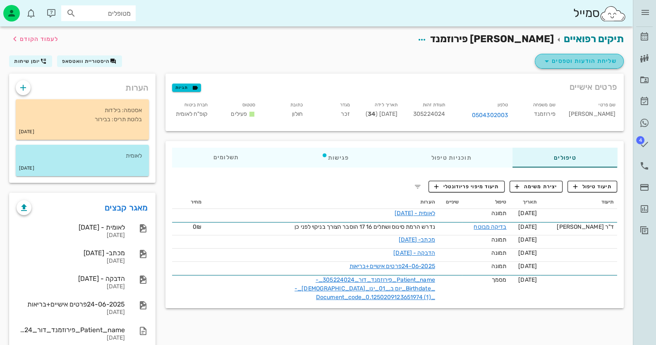
click at [581, 62] on span "שליחת הודעות וטפסים" at bounding box center [579, 61] width 75 height 10
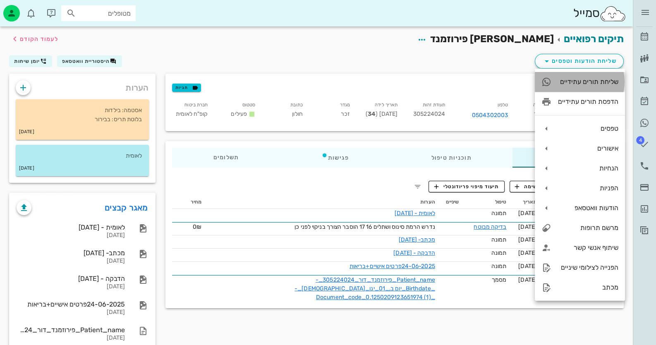
click at [586, 86] on div "שליחת תורים עתידיים" at bounding box center [580, 82] width 90 height 20
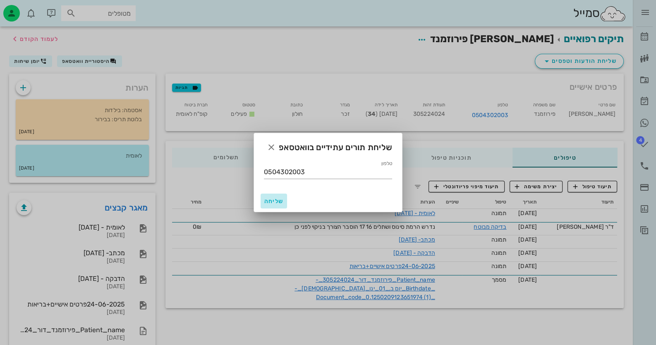
click at [271, 201] on span "שליחה" at bounding box center [274, 201] width 20 height 7
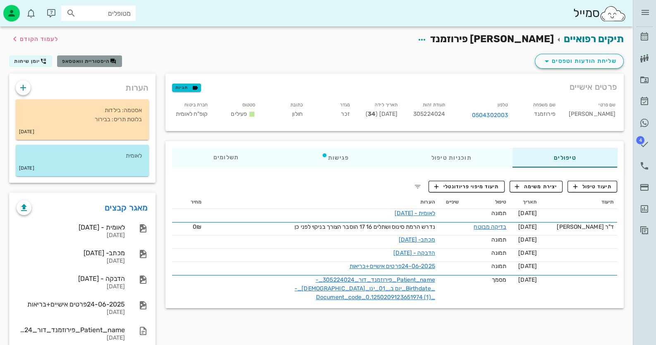
click at [85, 58] on span "היסטוריית וואטסאפ" at bounding box center [86, 61] width 48 height 6
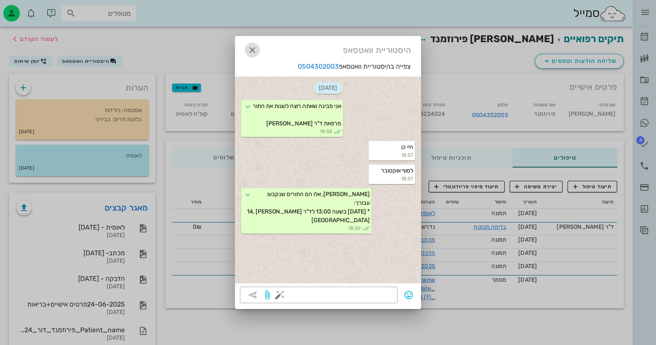
click at [252, 49] on icon "button" at bounding box center [252, 50] width 10 height 10
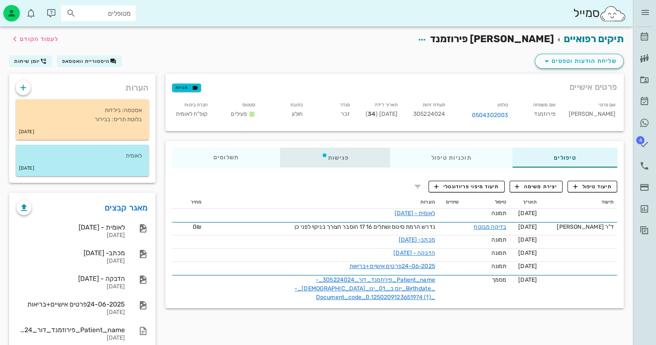
click at [340, 156] on div "פגישות" at bounding box center [335, 158] width 110 height 20
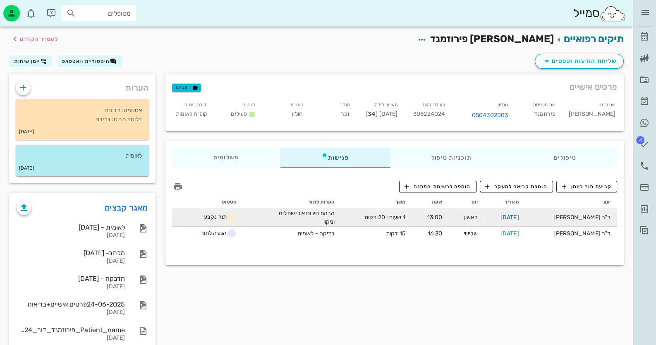
click at [519, 217] on link "26-10-2025" at bounding box center [510, 217] width 19 height 7
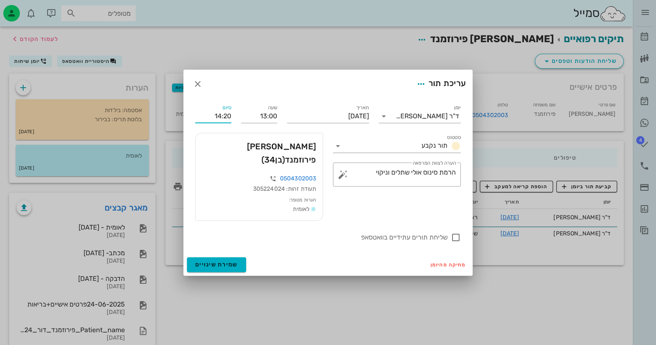
click at [223, 123] on input "14:20" at bounding box center [213, 116] width 36 height 13
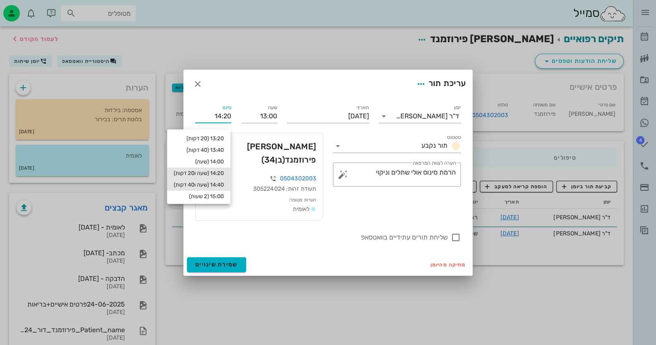
click at [214, 182] on div "14:40 (שעה ו40 דקות)" at bounding box center [199, 185] width 50 height 7
type input "14:40"
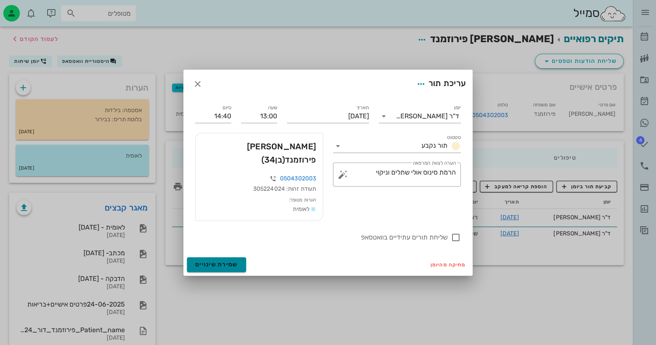
click at [222, 257] on button "שמירת שינויים" at bounding box center [216, 264] width 59 height 15
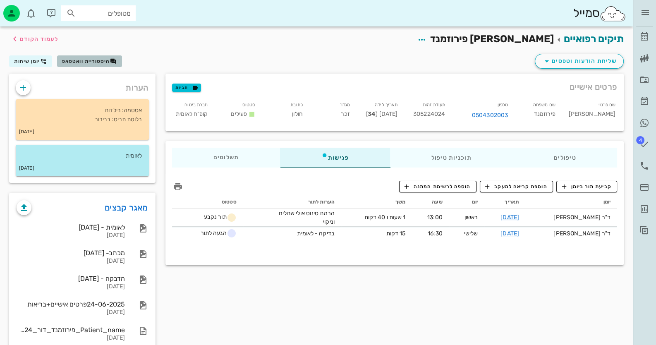
click at [87, 55] on button "היסטוריית וואטסאפ" at bounding box center [89, 61] width 65 height 12
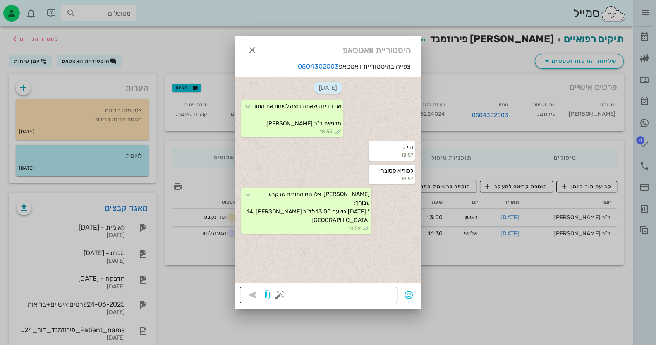
click at [279, 297] on button "button" at bounding box center [280, 295] width 10 height 10
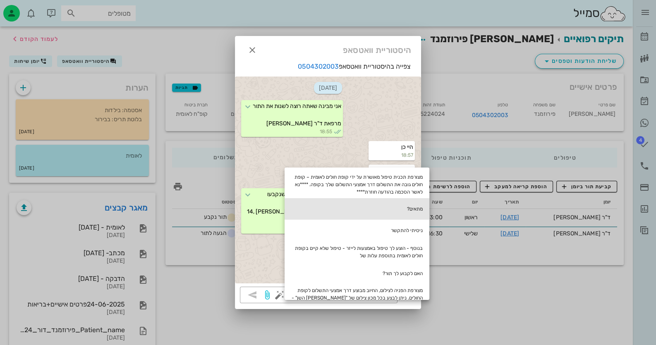
click at [405, 206] on div "מתאים?" at bounding box center [357, 209] width 145 height 22
type textarea "מתאים?"
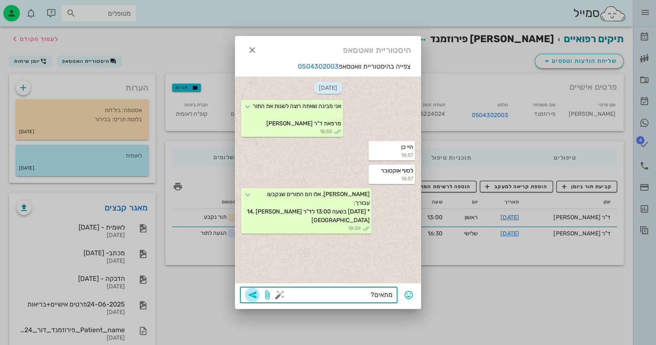
click at [254, 297] on icon "button" at bounding box center [252, 295] width 10 height 10
click at [249, 52] on icon "button" at bounding box center [252, 50] width 10 height 10
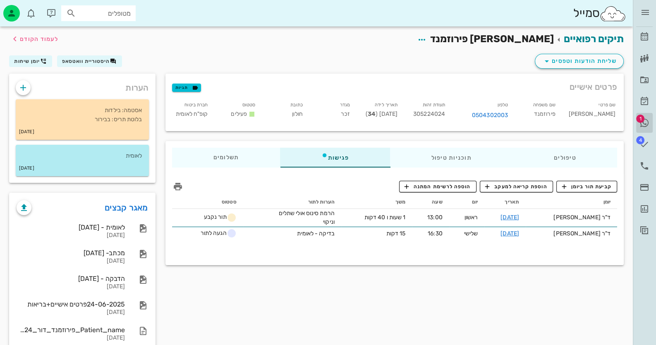
click at [646, 125] on icon at bounding box center [645, 123] width 10 height 10
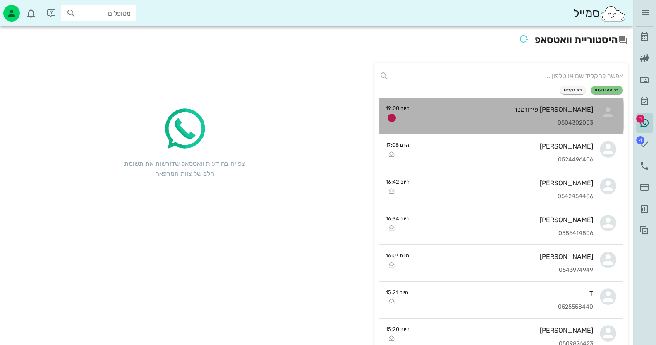
click at [514, 118] on div "דור פירוזמנד 0504302003" at bounding box center [505, 116] width 178 height 36
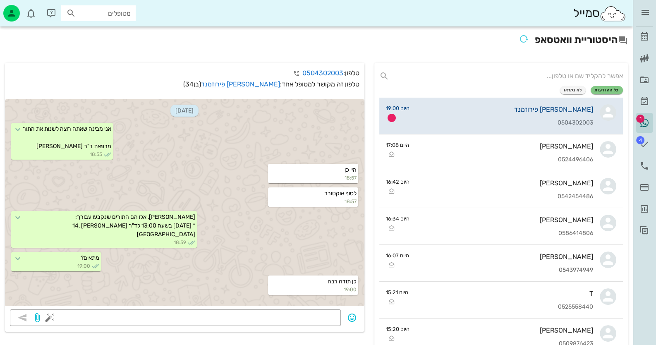
scroll to position [9, 0]
click at [646, 166] on icon at bounding box center [645, 166] width 10 height 10
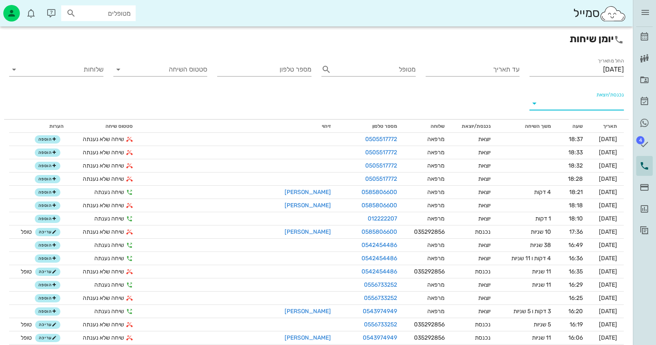
click at [564, 105] on input "נכנסת/יוצאת" at bounding box center [583, 103] width 81 height 13
click at [569, 106] on div "נכנסת" at bounding box center [577, 110] width 94 height 20
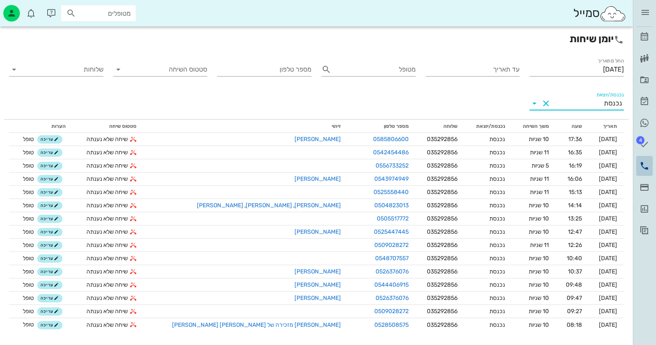
click at [644, 163] on icon at bounding box center [645, 166] width 10 height 10
click at [579, 107] on input "נכנסת/יוצאת" at bounding box center [578, 103] width 51 height 13
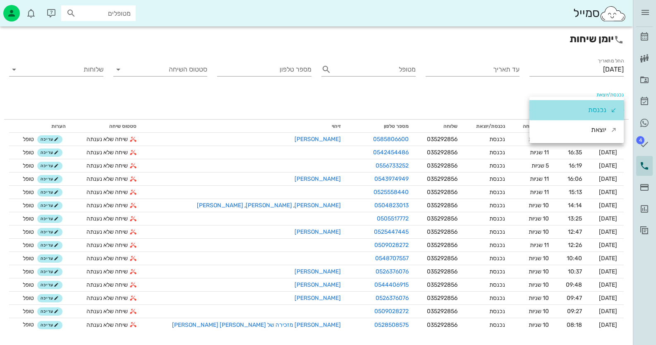
click at [579, 107] on div "נכנסת" at bounding box center [577, 110] width 94 height 20
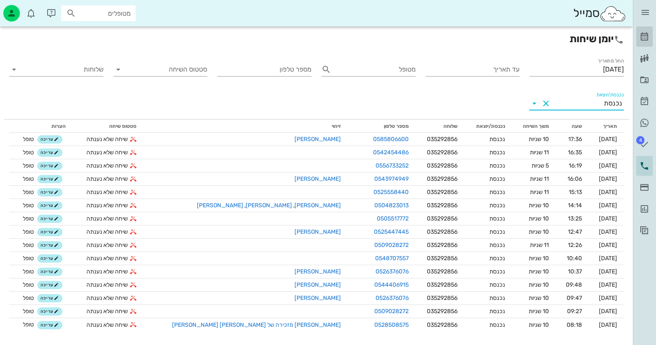
click at [643, 35] on icon at bounding box center [645, 37] width 10 height 10
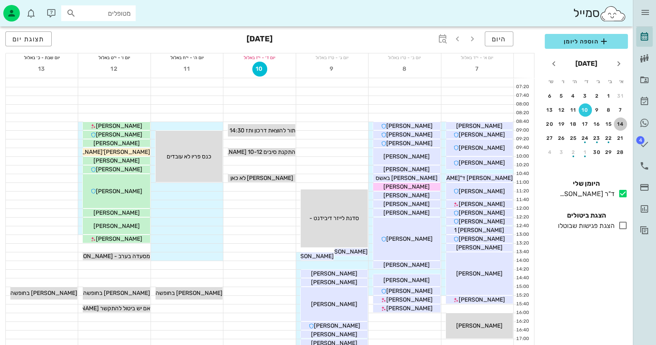
click at [621, 122] on div "14" at bounding box center [620, 124] width 13 height 6
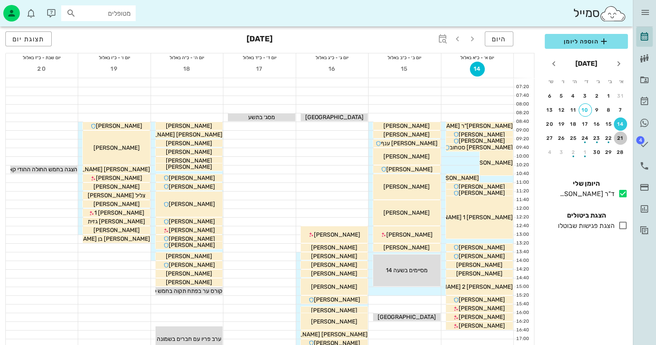
click at [621, 137] on div "21" at bounding box center [620, 138] width 13 height 6
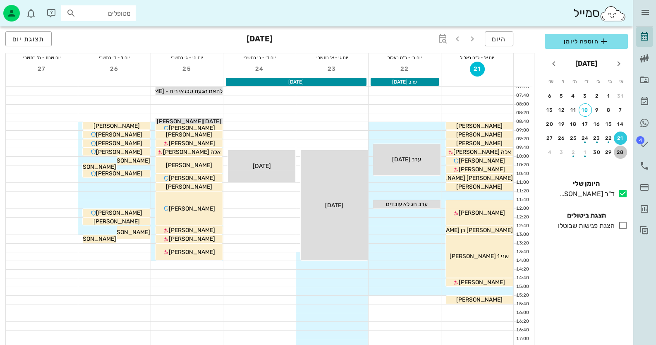
click at [620, 149] on div "28" at bounding box center [620, 152] width 13 height 6
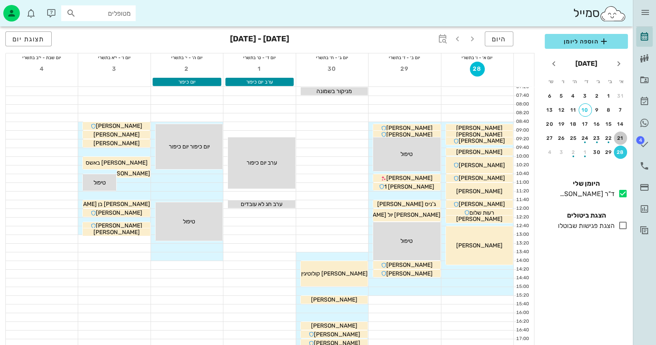
click at [622, 135] on div "21" at bounding box center [620, 138] width 13 height 6
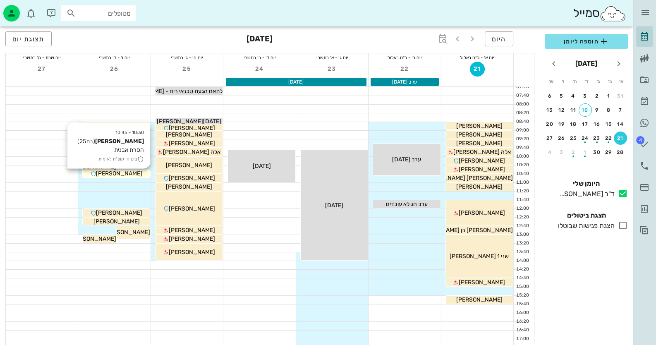
click at [129, 173] on span "רחל וינר" at bounding box center [119, 173] width 46 height 7
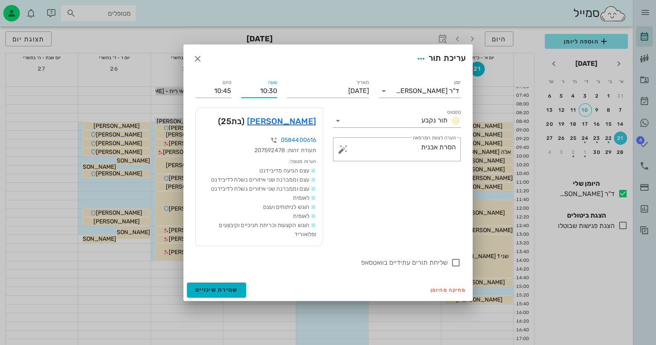
drag, startPoint x: 272, startPoint y: 92, endPoint x: 268, endPoint y: 92, distance: 4.6
click at [268, 92] on input "10:30" at bounding box center [259, 90] width 36 height 13
click at [273, 96] on input "10:30" at bounding box center [259, 90] width 36 height 13
click at [269, 91] on input "10:30" at bounding box center [259, 90] width 36 height 13
type input "10:40"
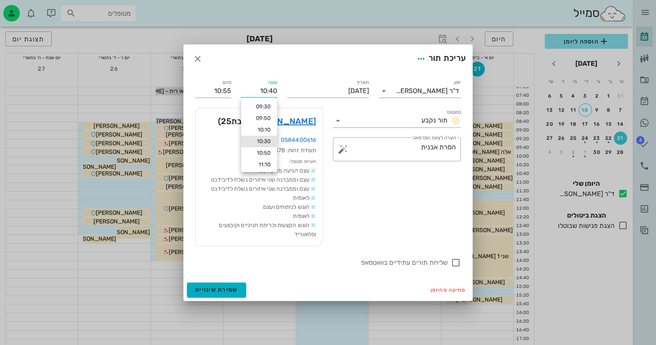
click at [277, 91] on div "שעה 10:40" at bounding box center [259, 88] width 46 height 30
drag, startPoint x: 230, startPoint y: 91, endPoint x: 210, endPoint y: 90, distance: 20.7
click at [210, 90] on input "10:55" at bounding box center [213, 90] width 36 height 13
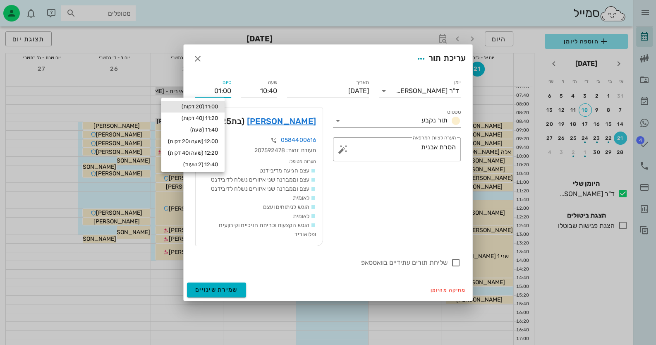
click at [209, 105] on div "11:00 (20 דקות)" at bounding box center [193, 106] width 50 height 7
type input "11:00"
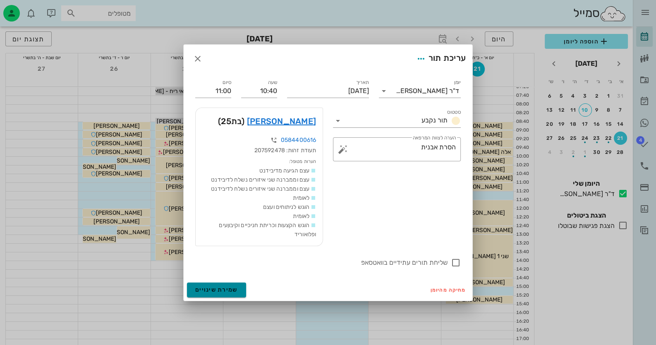
click at [226, 290] on span "שמירת שינויים" at bounding box center [216, 289] width 43 height 7
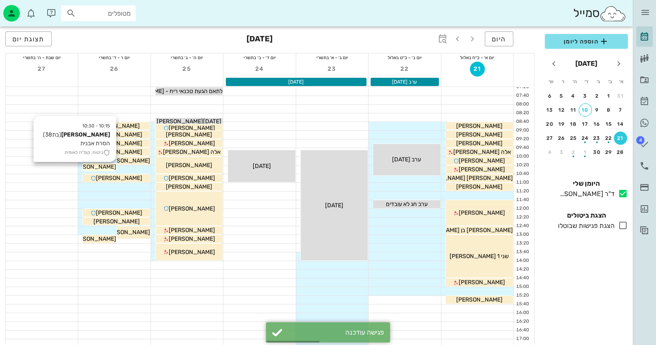
click at [110, 166] on span "אירינה סיננקו" at bounding box center [93, 166] width 46 height 7
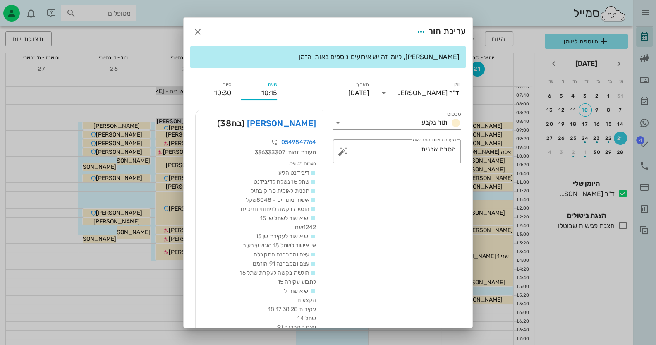
drag, startPoint x: 279, startPoint y: 91, endPoint x: 274, endPoint y: 91, distance: 5.0
click at [274, 91] on input "10:15" at bounding box center [259, 92] width 36 height 13
click at [277, 91] on input "10:20" at bounding box center [259, 92] width 36 height 13
type input "10:20"
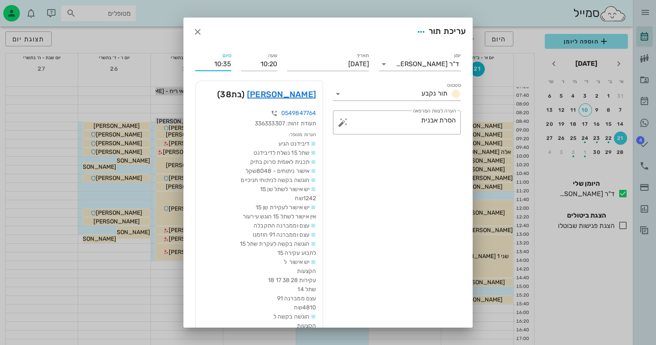
click at [233, 90] on div "יומן ד"ר חיה מאיר סטטוס תור נקבע תאריך יום שישי, 26 בספטמבר 2025 שעה 10:20 סיום…" at bounding box center [328, 219] width 276 height 346
drag, startPoint x: 231, startPoint y: 66, endPoint x: 236, endPoint y: 62, distance: 6.5
click at [231, 65] on input "10:35" at bounding box center [213, 64] width 36 height 13
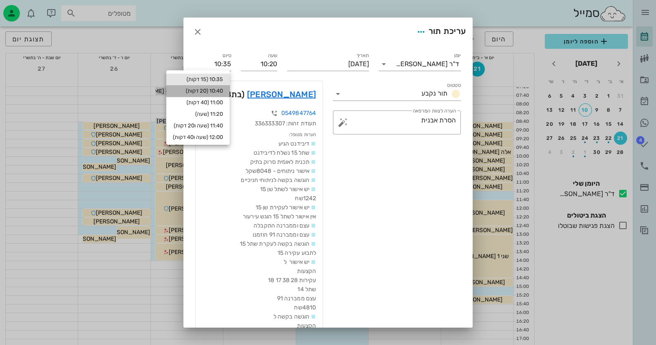
click at [223, 89] on div "10:40 (20 דקות)" at bounding box center [198, 91] width 50 height 7
type input "10:40"
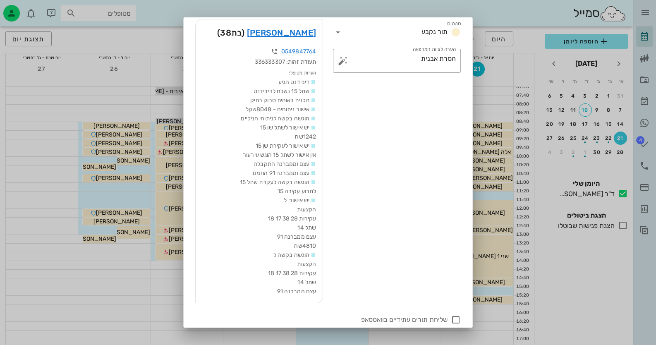
scroll to position [91, 0]
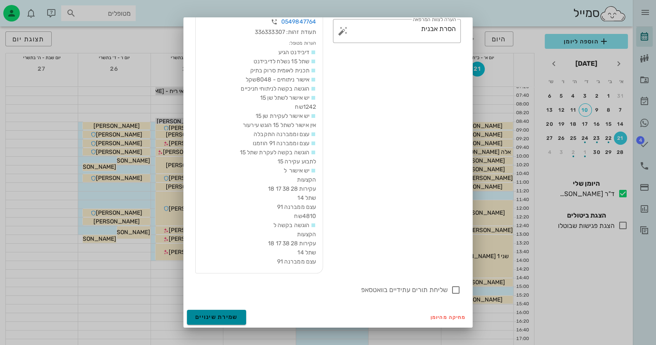
click at [228, 312] on button "שמירת שינויים" at bounding box center [216, 317] width 59 height 15
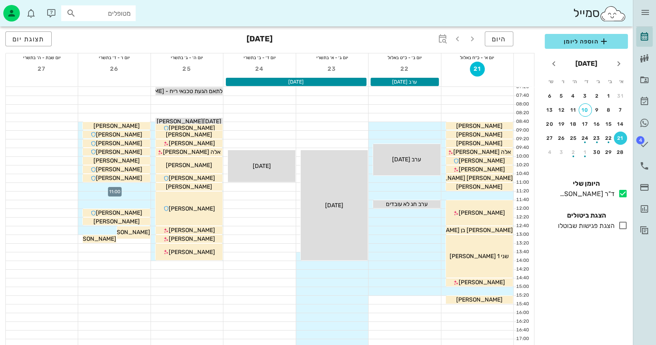
click at [116, 184] on div at bounding box center [114, 187] width 72 height 8
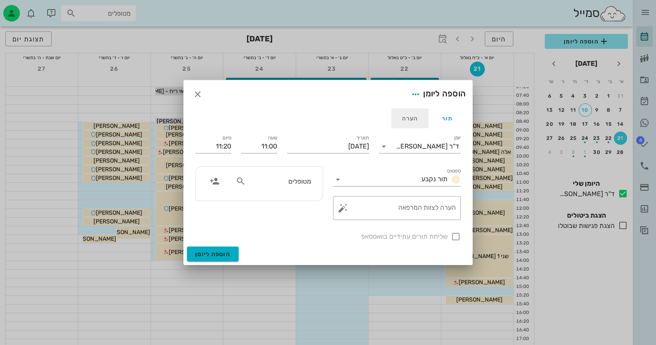
click at [415, 113] on div "הערה" at bounding box center [409, 118] width 37 height 20
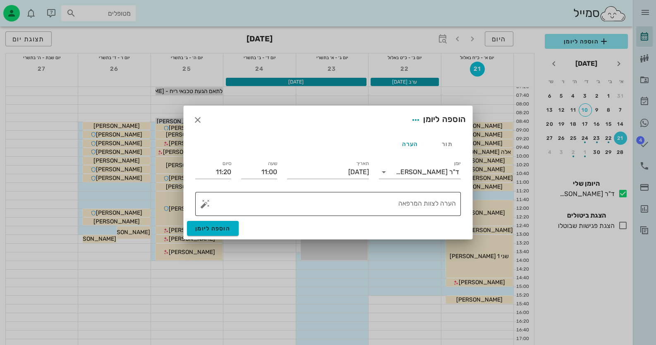
click at [202, 207] on button "button" at bounding box center [205, 204] width 10 height 10
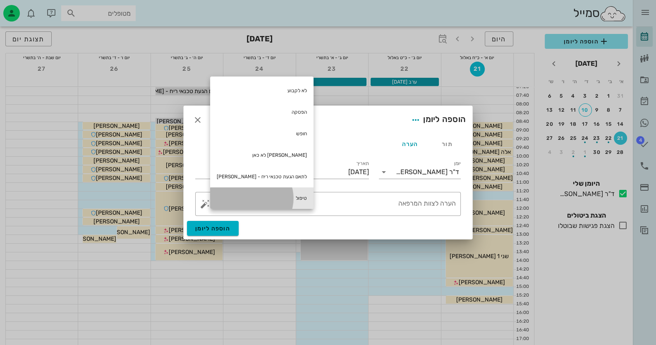
click at [277, 198] on div "טיפול" at bounding box center [261, 198] width 103 height 22
type textarea "טיפול"
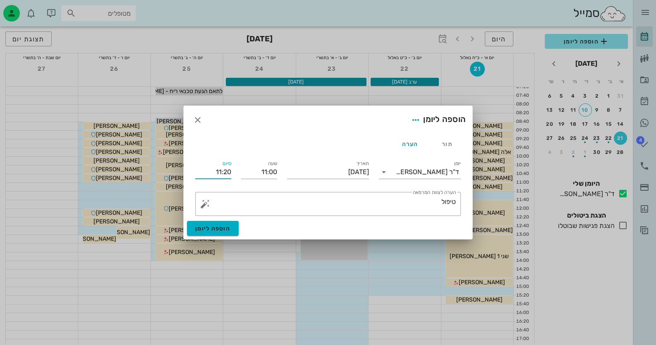
click at [228, 172] on input "11:20" at bounding box center [213, 172] width 36 height 13
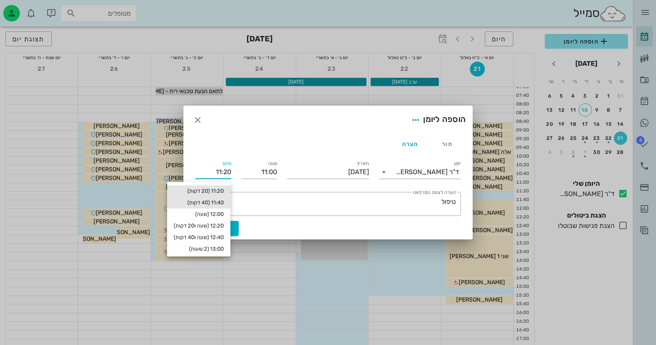
click at [222, 200] on div "11:40 (40 דקות)" at bounding box center [199, 202] width 50 height 7
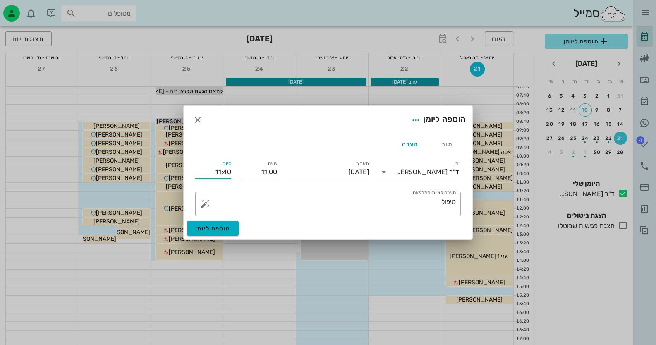
click at [226, 170] on input "11:40" at bounding box center [213, 172] width 36 height 13
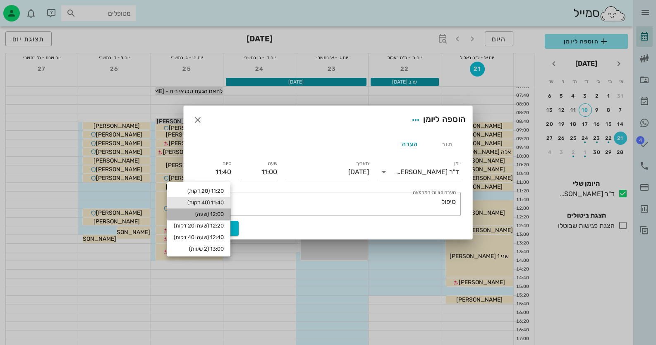
click at [214, 213] on div "12:00 (שעה)" at bounding box center [199, 214] width 50 height 7
type input "12:00"
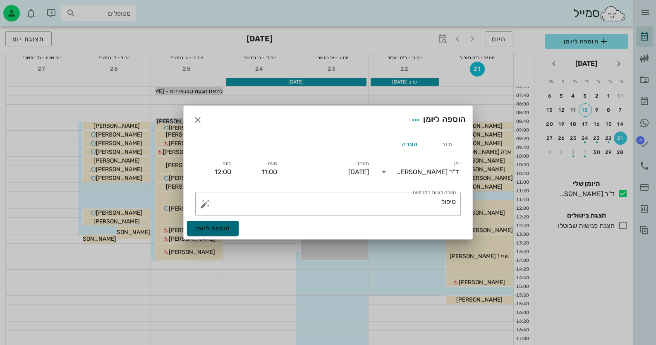
click at [217, 233] on button "הוספה ליומן" at bounding box center [213, 228] width 52 height 15
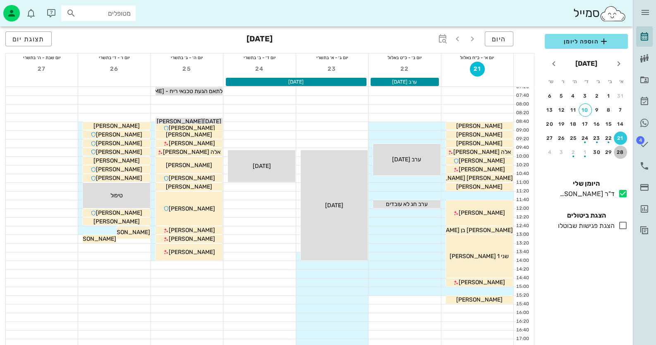
click at [620, 151] on div "28" at bounding box center [620, 152] width 13 height 6
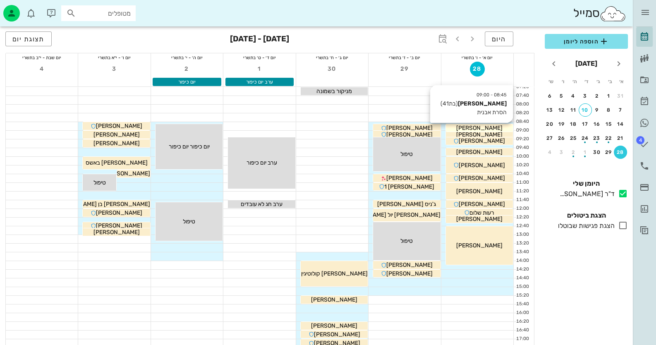
click at [478, 127] on span "אנה סטרלניקוב" at bounding box center [479, 128] width 46 height 7
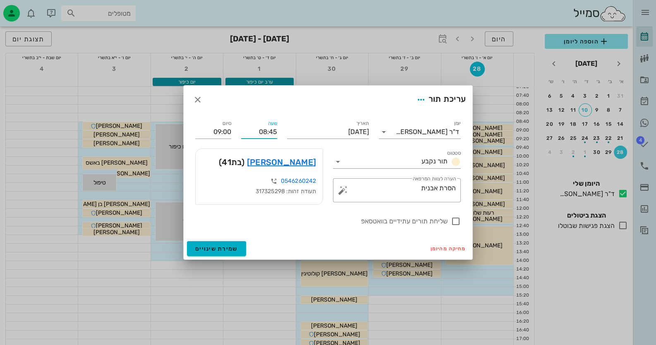
click at [277, 132] on div "שעה 08:45" at bounding box center [259, 129] width 46 height 30
type input "08:40"
type input "08:55"
click at [236, 250] on span "שמירת שינויים" at bounding box center [216, 248] width 43 height 7
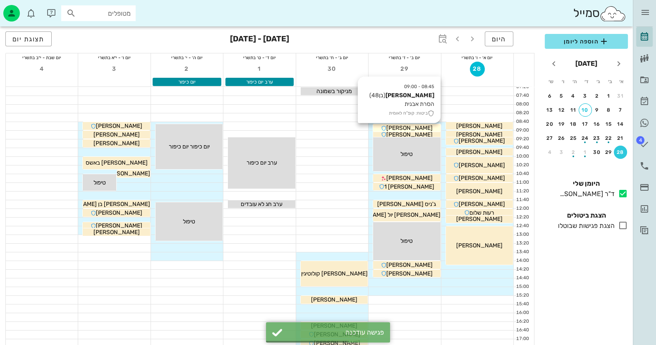
click at [386, 126] on icon at bounding box center [383, 128] width 5 height 5
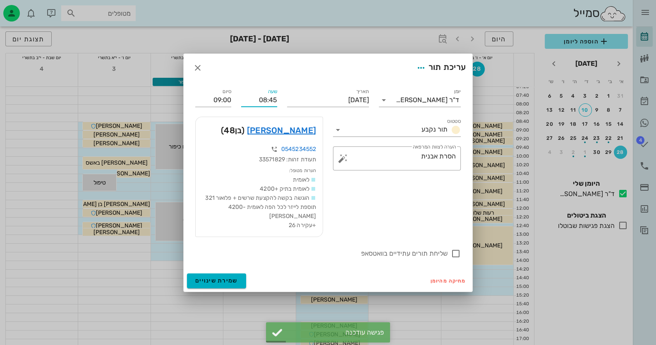
click at [276, 103] on input "08:45" at bounding box center [259, 100] width 36 height 13
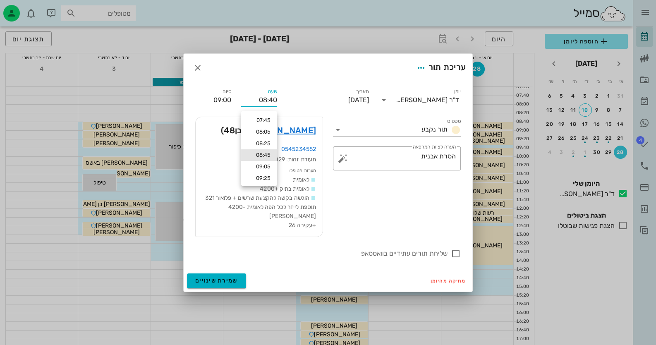
type input "08:40"
type input "08:55"
click at [290, 124] on div "דמרון לוי (בן 48 )" at bounding box center [259, 130] width 127 height 26
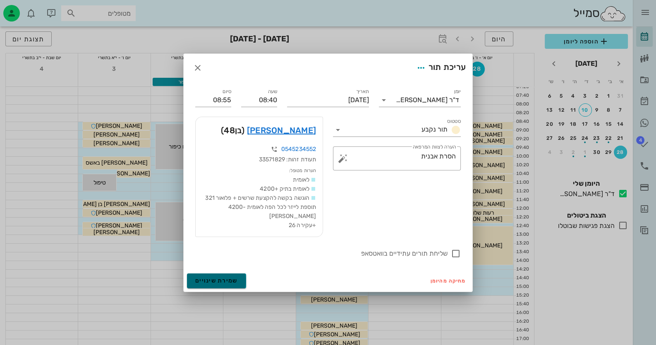
click at [242, 279] on button "שמירת שינויים" at bounding box center [216, 281] width 59 height 15
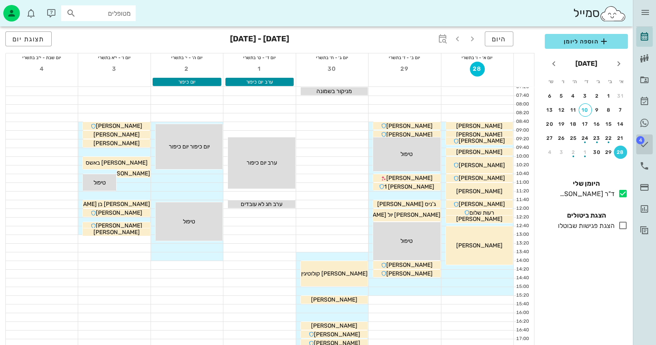
click at [641, 144] on icon at bounding box center [645, 144] width 10 height 10
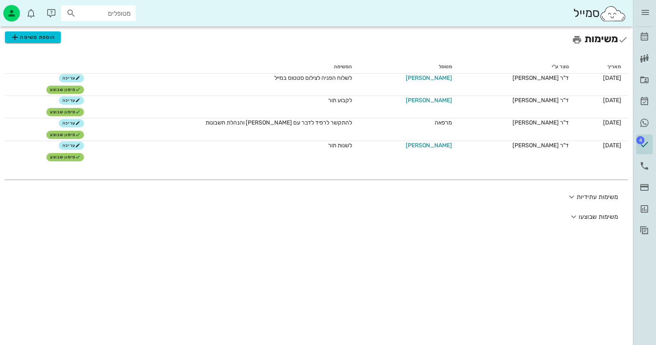
click at [636, 161] on div "ד״ר חיה מאיר יומן מרפאה רשימת המתנה תיקים רפואיים אישורי הגעה היסטוריית וואטסאפ…" at bounding box center [644, 120] width 23 height 240
click at [638, 161] on link "יומן שיחות" at bounding box center [644, 166] width 17 height 20
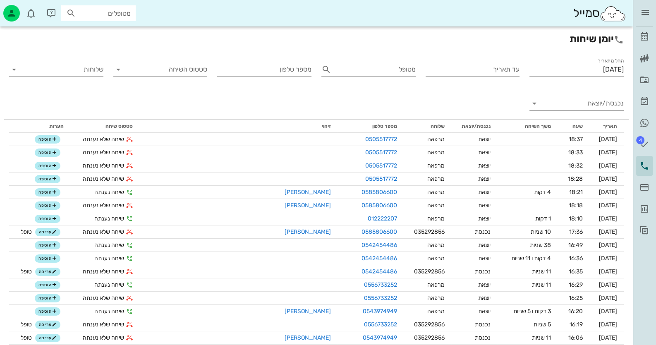
click at [619, 104] on input "נכנסת/יוצאת" at bounding box center [583, 103] width 81 height 13
click at [0, 0] on div "נכנסת" at bounding box center [0, 0] width 0 height 0
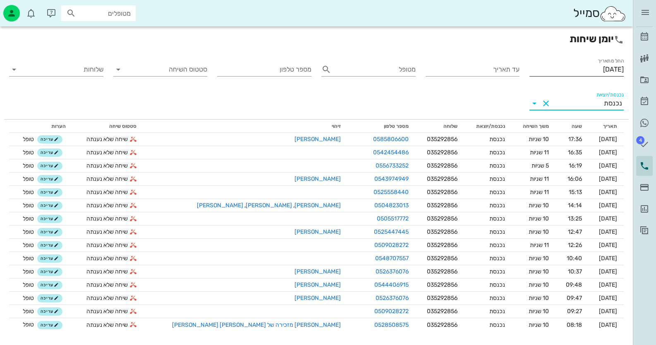
click at [595, 75] on input "[DATE]" at bounding box center [577, 69] width 94 height 13
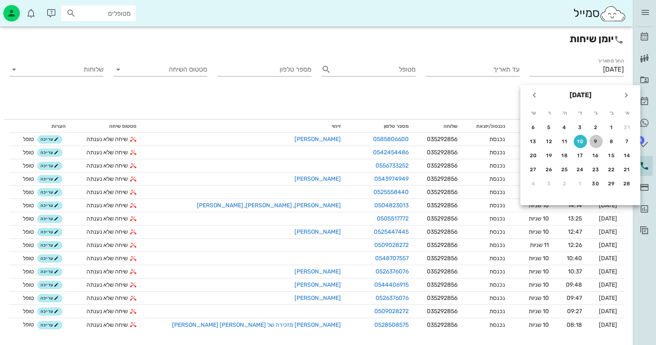
click at [593, 139] on div "9" at bounding box center [596, 142] width 13 height 6
type input "09/09/2025"
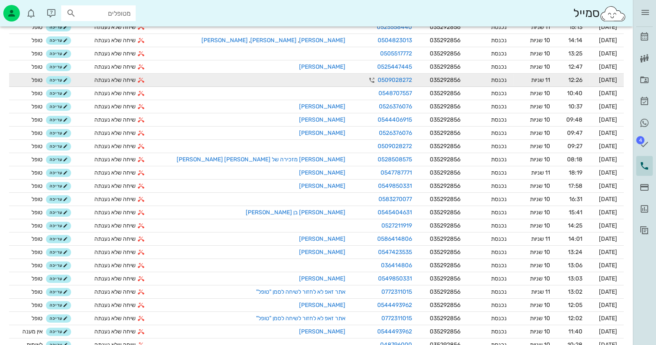
scroll to position [206, 0]
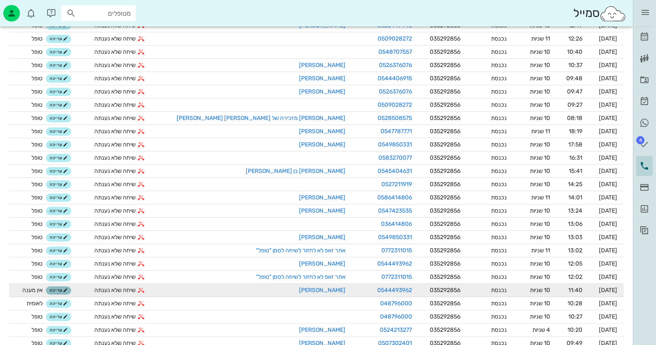
click at [66, 289] on span "עריכה" at bounding box center [59, 290] width 18 height 5
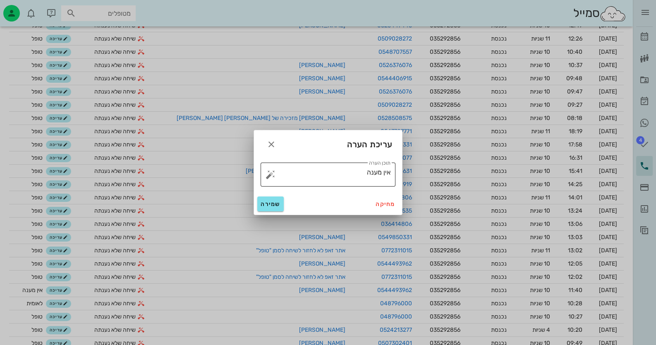
click at [267, 175] on button "button" at bounding box center [271, 175] width 10 height 10
click at [326, 169] on div "טופל" at bounding box center [307, 166] width 62 height 22
drag, startPoint x: 368, startPoint y: 171, endPoint x: 417, endPoint y: 169, distance: 48.5
click at [417, 169] on div "ד״ר חיה מאיר יומן מרפאה רשימת המתנה תיקים רפואיים אישורי הגעה היסטוריית וואטסאפ…" at bounding box center [328, 108] width 656 height 629
type textarea "טופל"
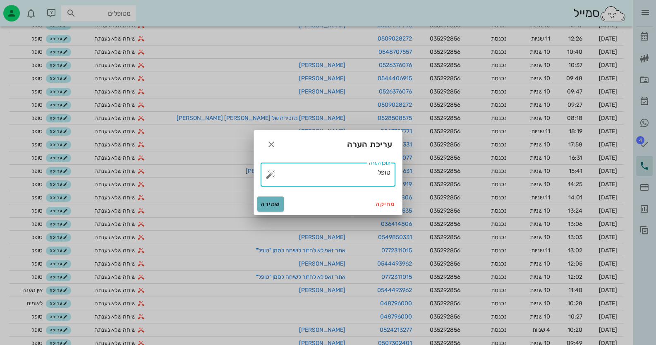
click at [270, 209] on button "שמירה" at bounding box center [270, 204] width 26 height 15
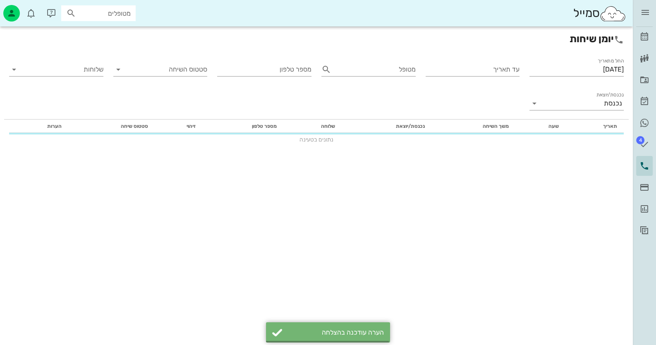
scroll to position [0, 0]
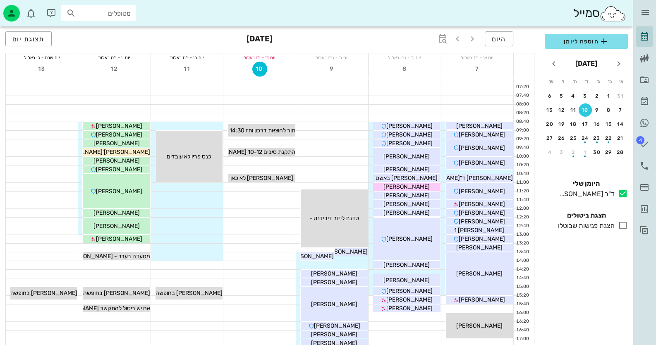
click at [123, 19] on div "מטופלים" at bounding box center [98, 13] width 74 height 16
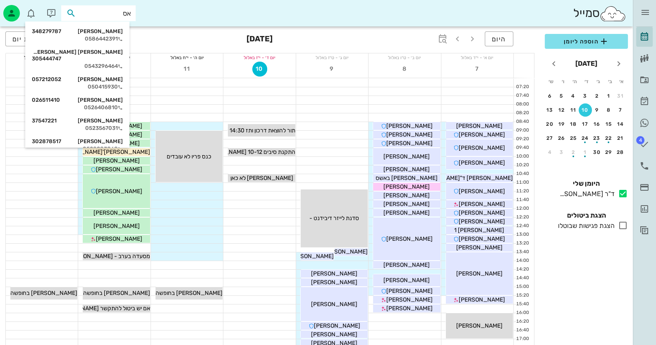
type input "אסט"
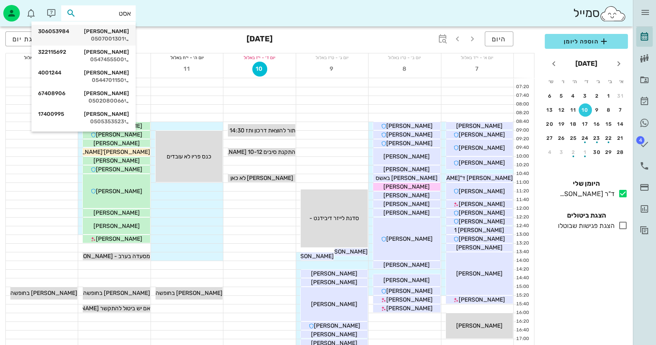
click at [105, 28] on div "רומן אסטיס 306053984" at bounding box center [83, 31] width 91 height 7
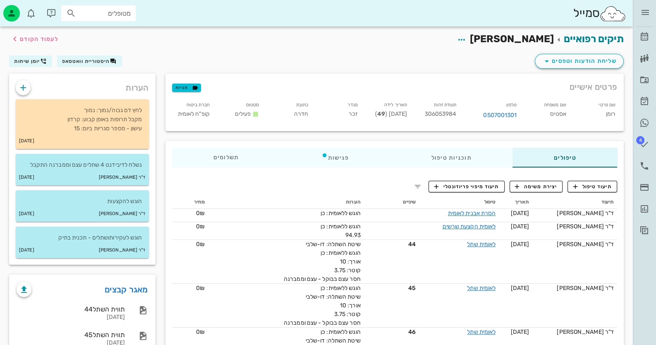
click at [453, 115] on span "306053984" at bounding box center [441, 113] width 32 height 7
copy span "306053984"
click at [646, 34] on icon at bounding box center [645, 37] width 10 height 10
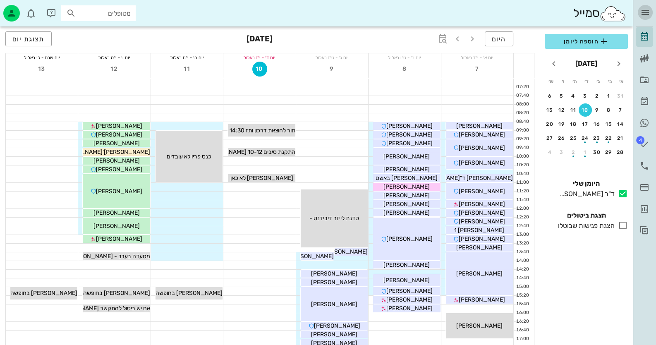
click at [645, 12] on icon "button" at bounding box center [646, 12] width 10 height 10
